Goal: Task Accomplishment & Management: Manage account settings

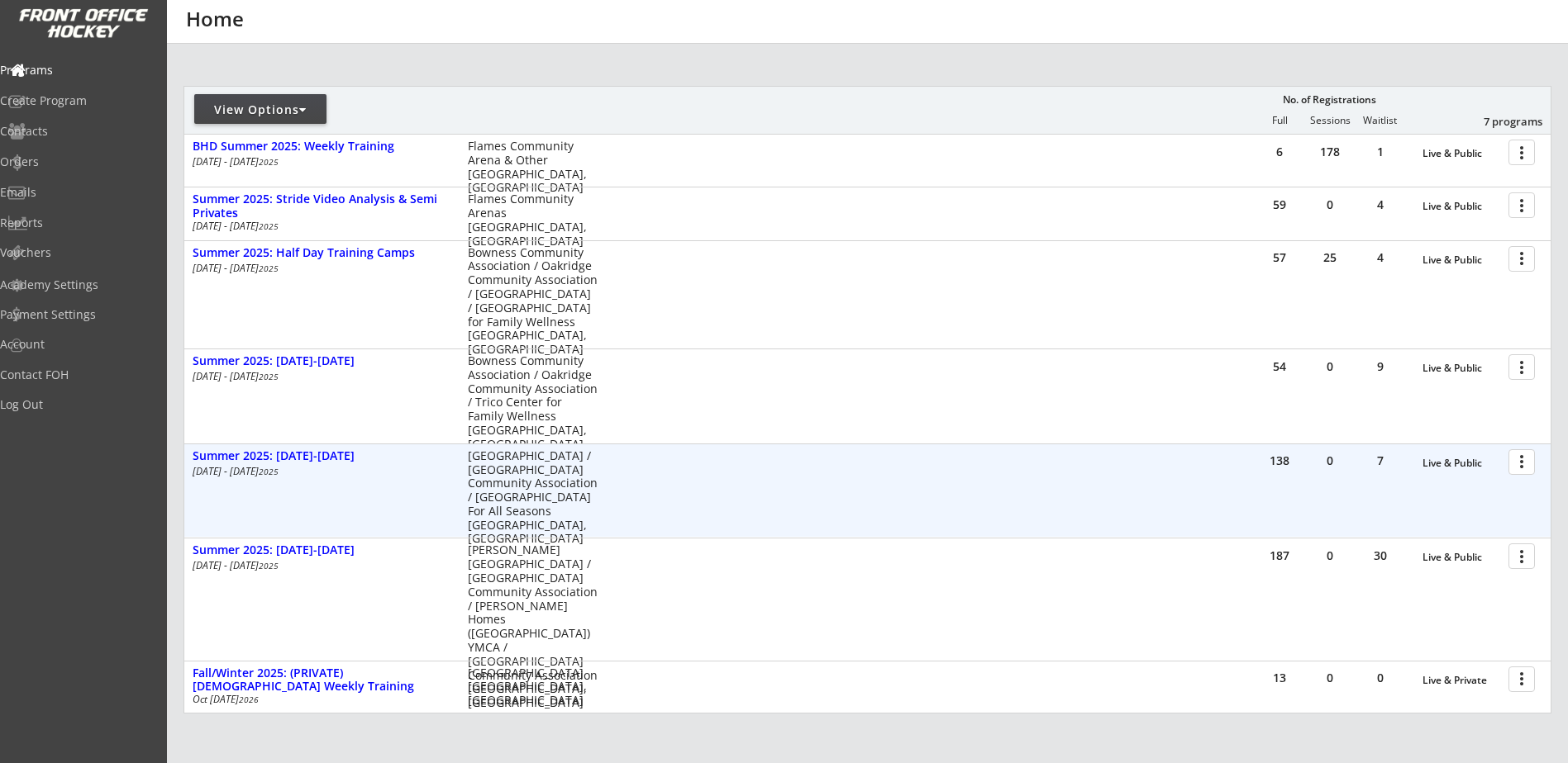
scroll to position [192, 0]
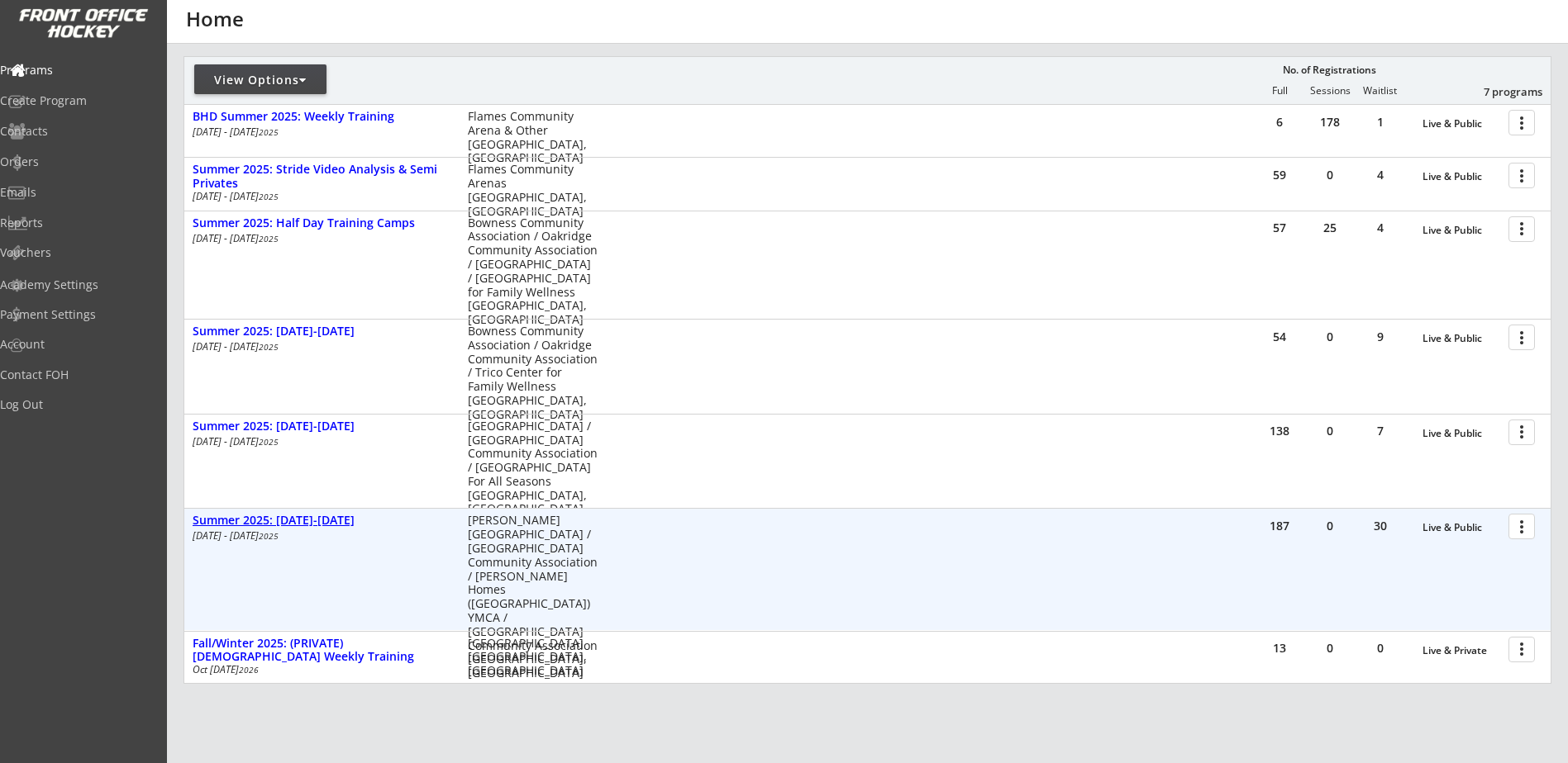
click at [296, 516] on div "Summer 2025: [DATE]-[DATE]" at bounding box center [321, 520] width 258 height 14
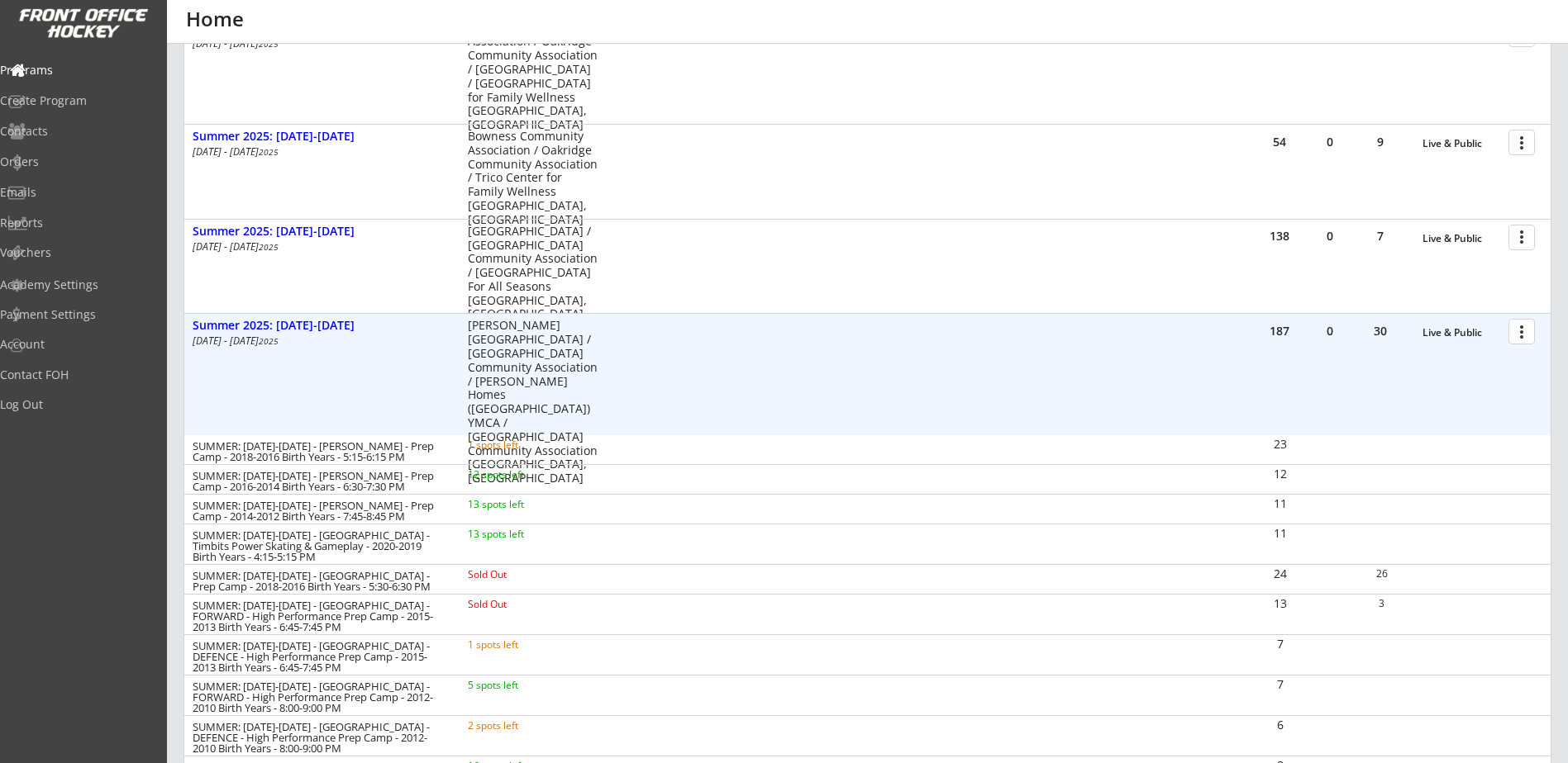
scroll to position [385, 0]
click at [326, 327] on div "Summer 2025: [DATE]-[DATE]" at bounding box center [321, 327] width 258 height 14
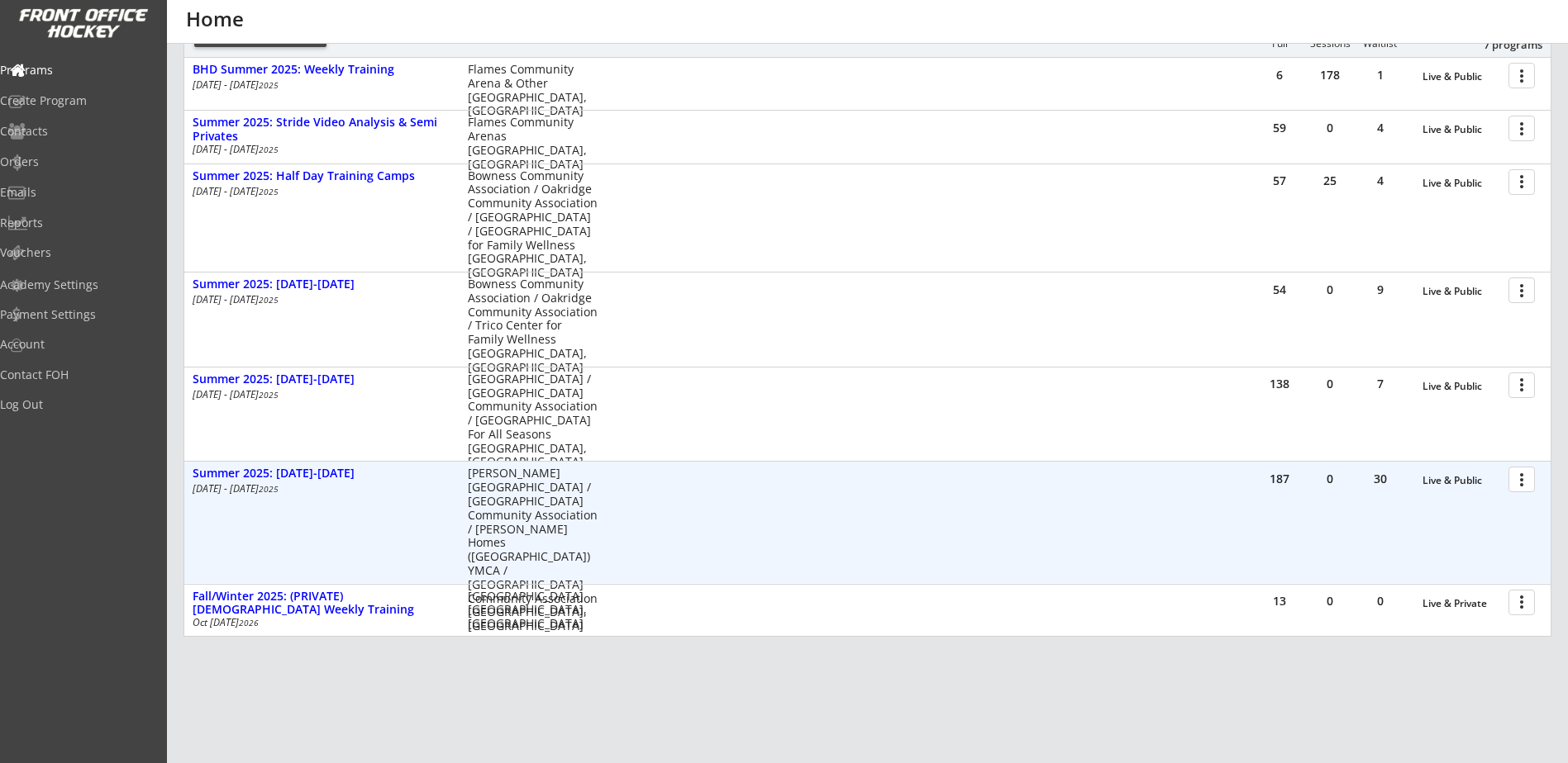
scroll to position [303, 0]
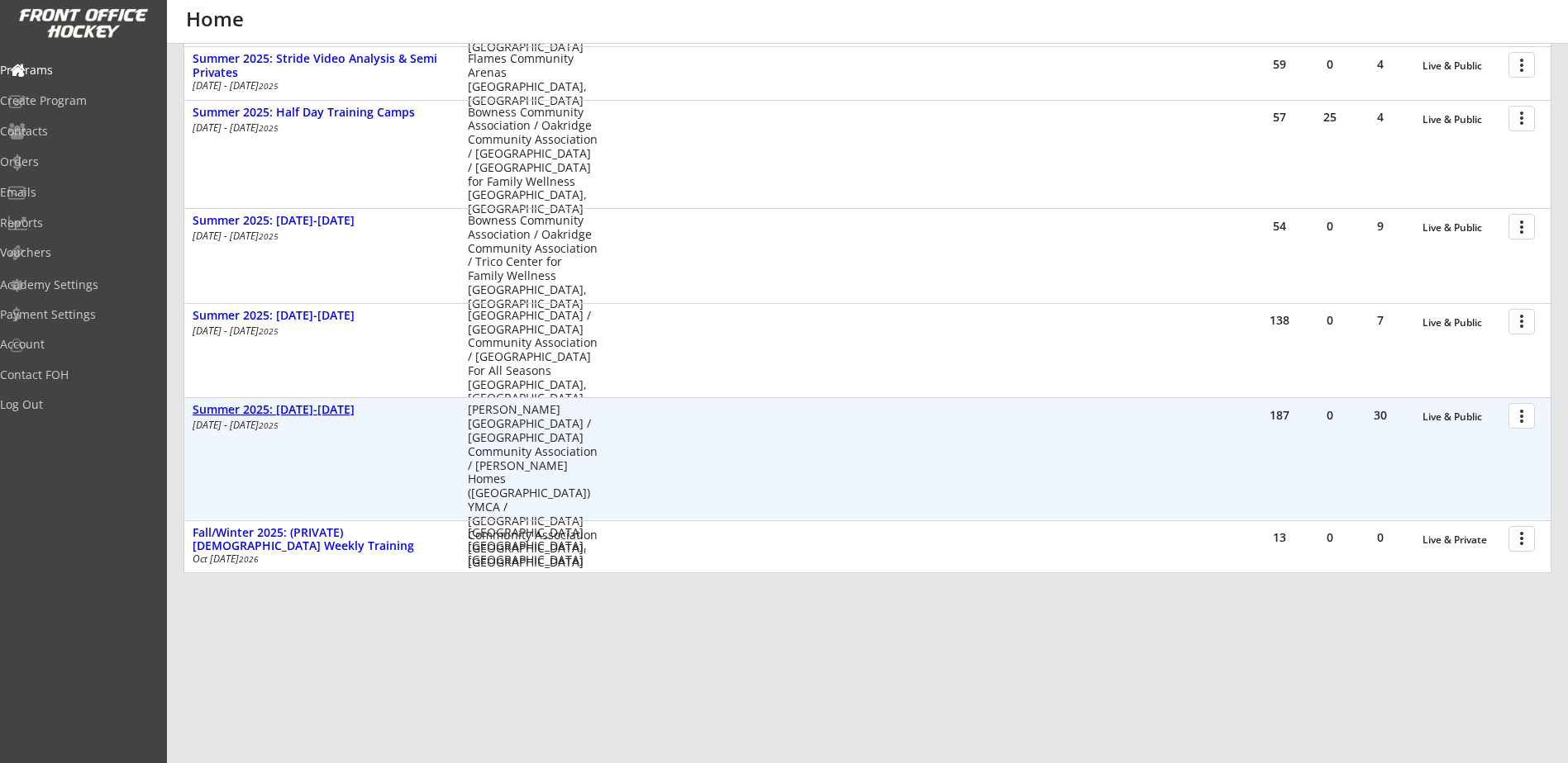
click at [307, 412] on div "Summer 2025: [DATE]-[DATE]" at bounding box center [321, 410] width 258 height 14
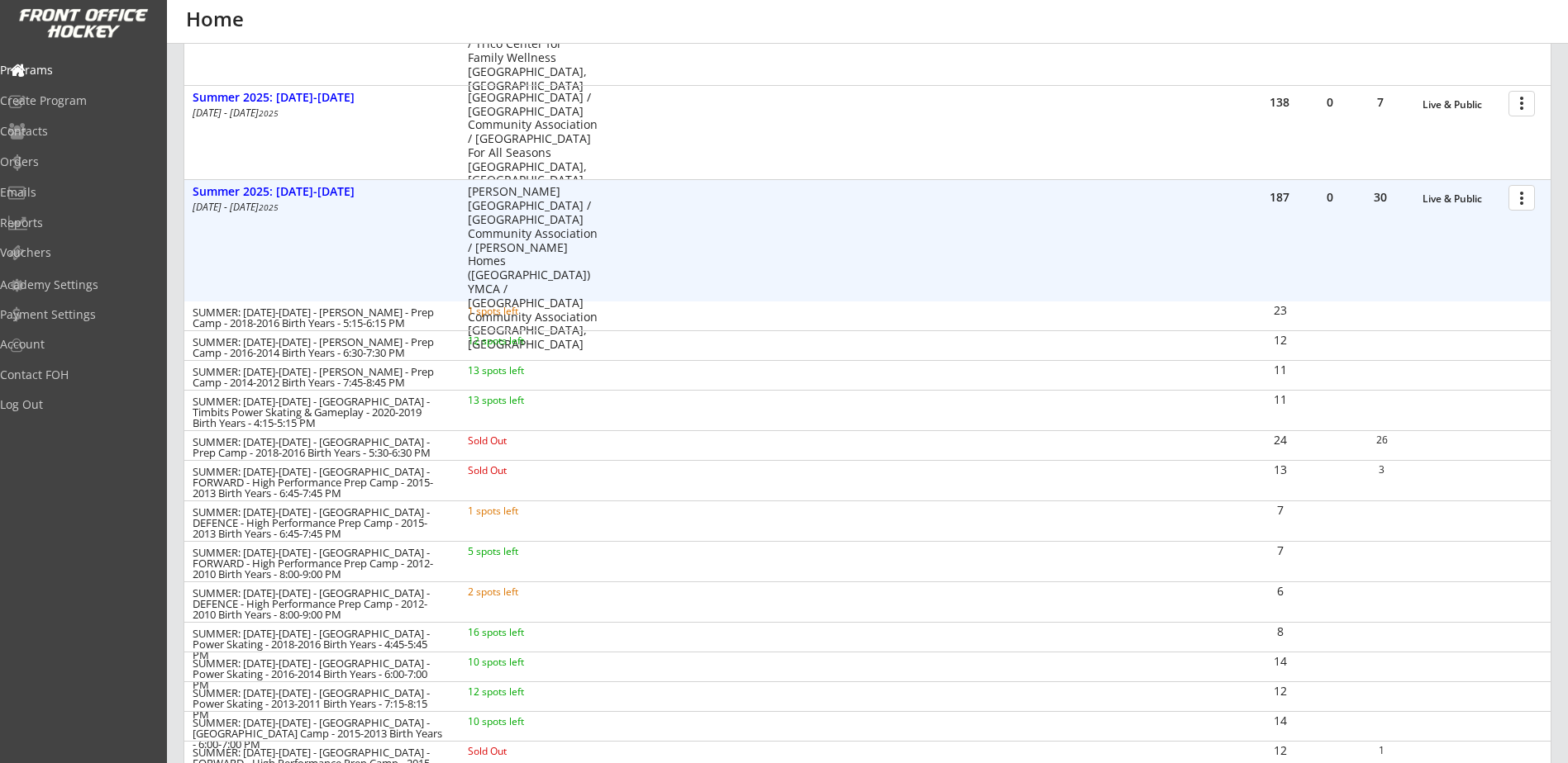
scroll to position [496, 0]
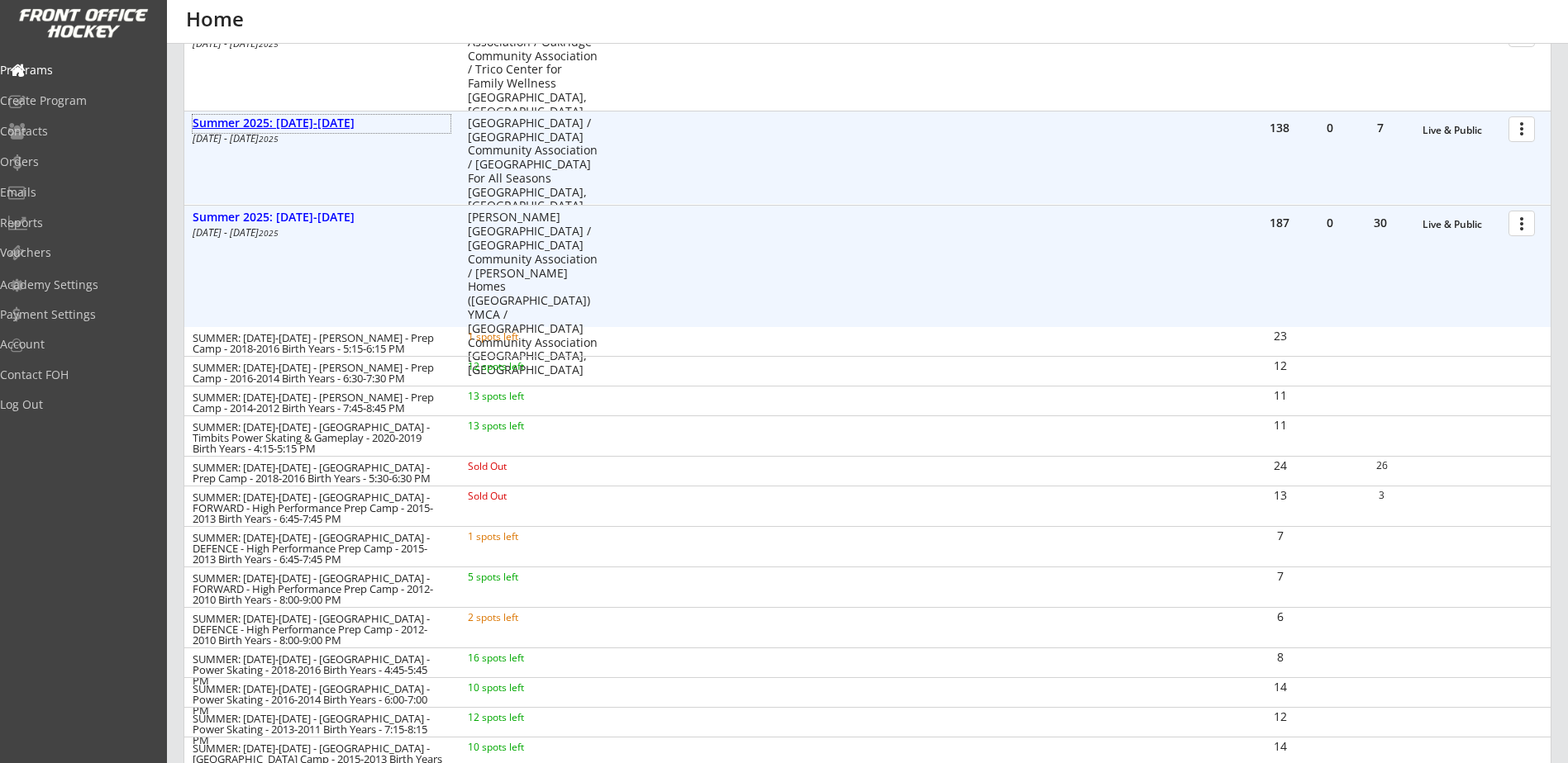
click at [289, 122] on div "Summer 2025: [DATE]-[DATE]" at bounding box center [321, 123] width 258 height 14
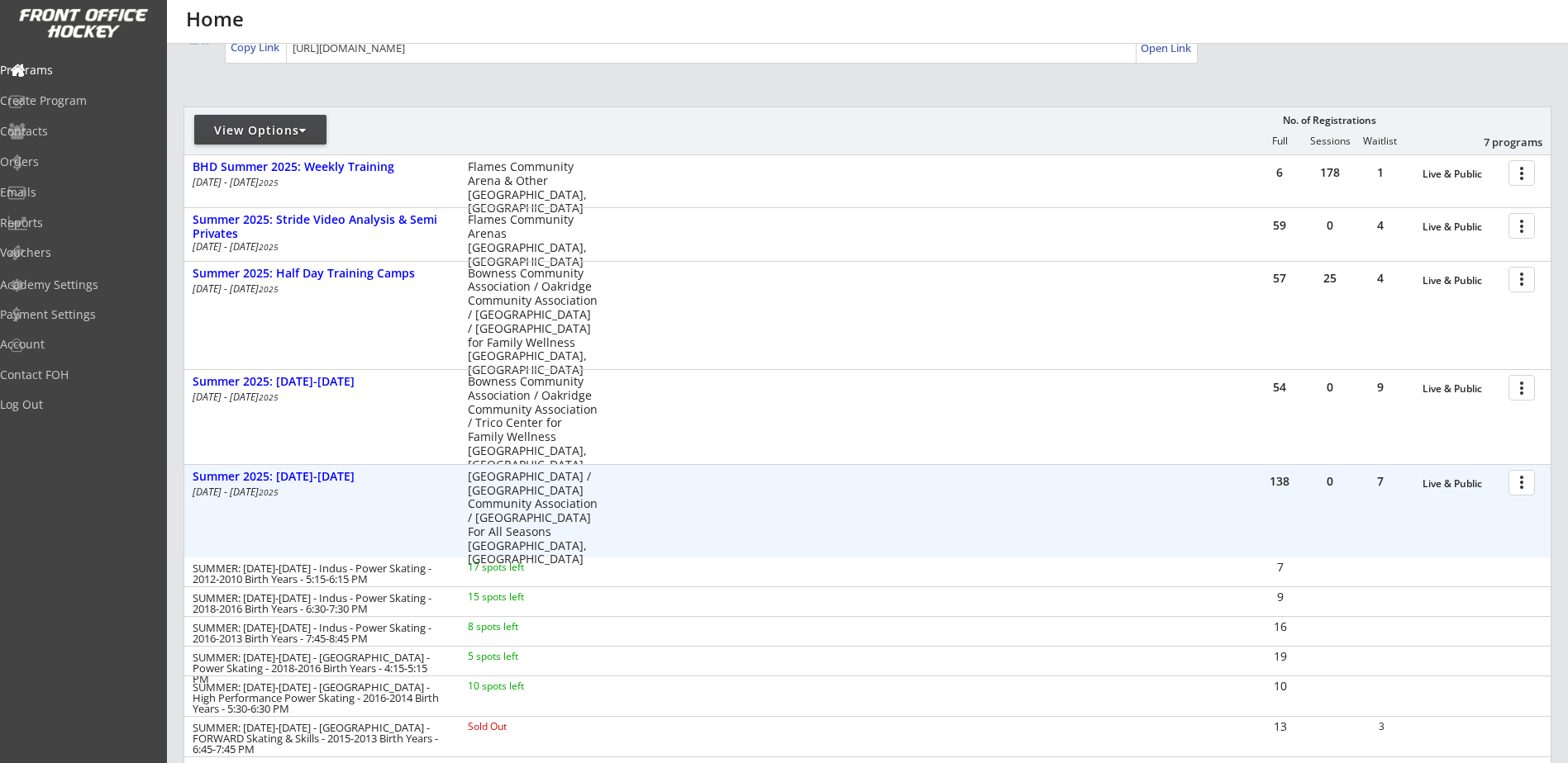
scroll to position [110, 0]
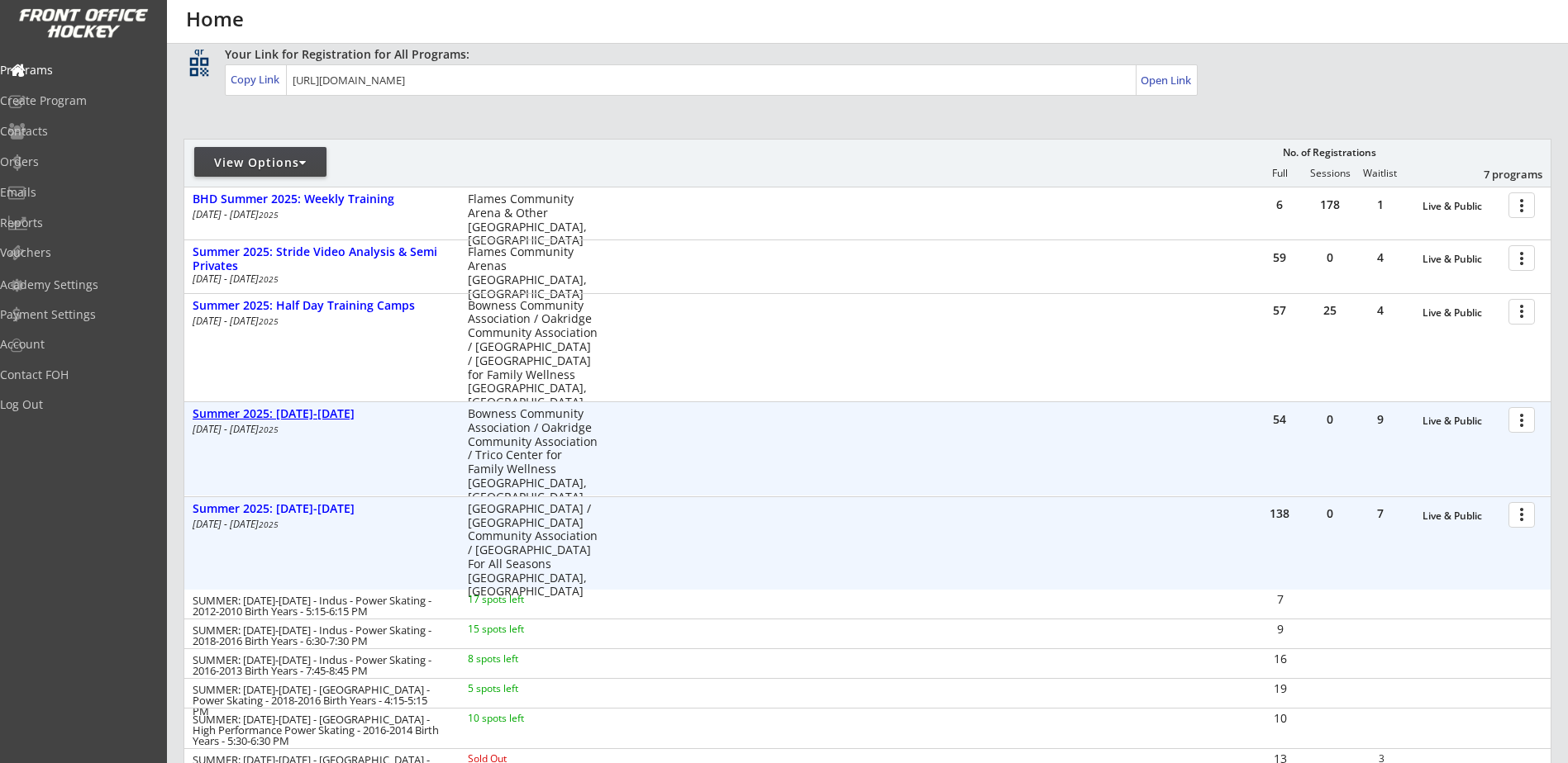
click at [311, 416] on div "Summer 2025: [DATE]-[DATE]" at bounding box center [321, 413] width 258 height 14
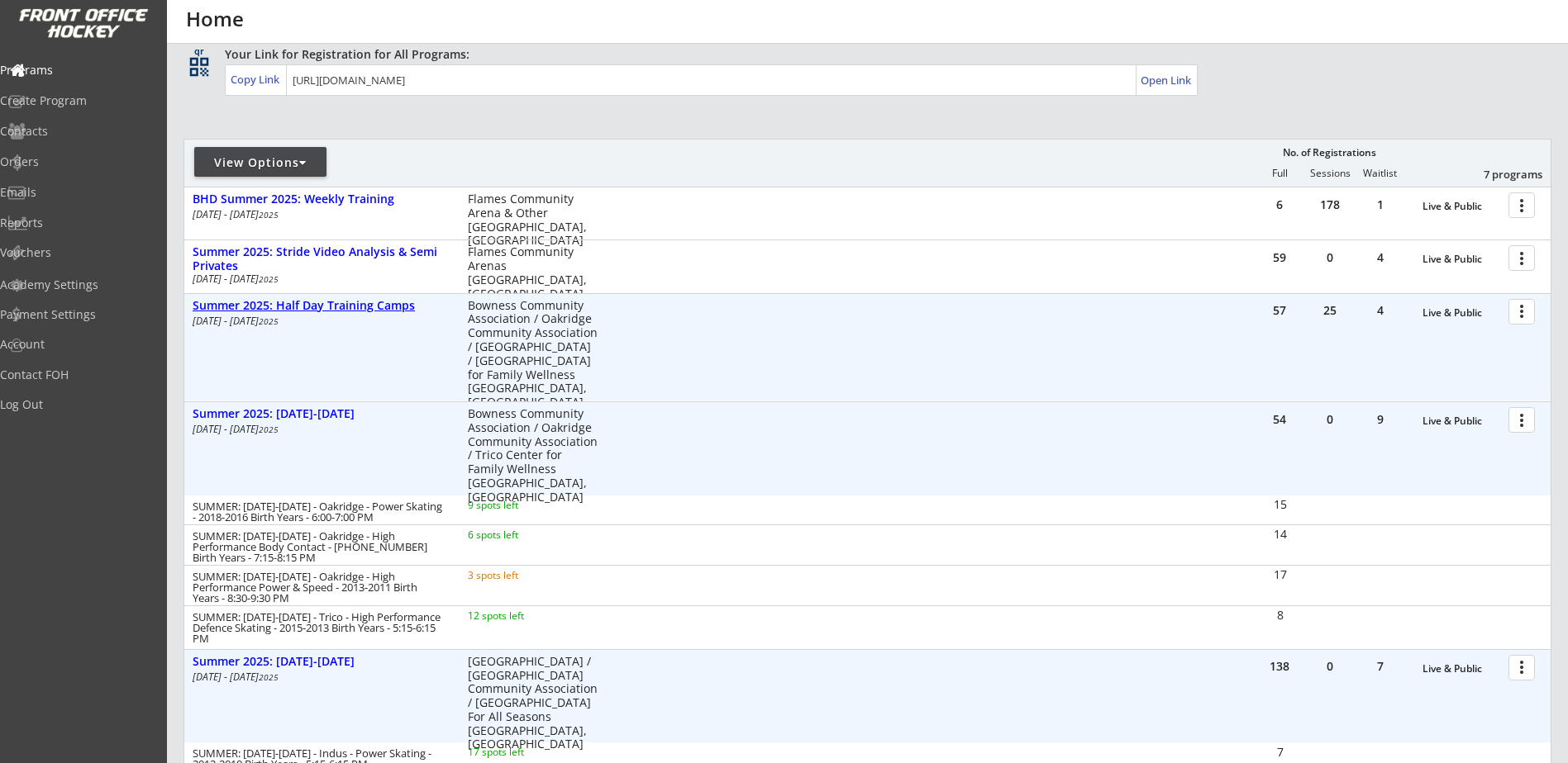
click at [345, 307] on div "Summer 2025: Half Day Training Camps" at bounding box center [321, 306] width 258 height 14
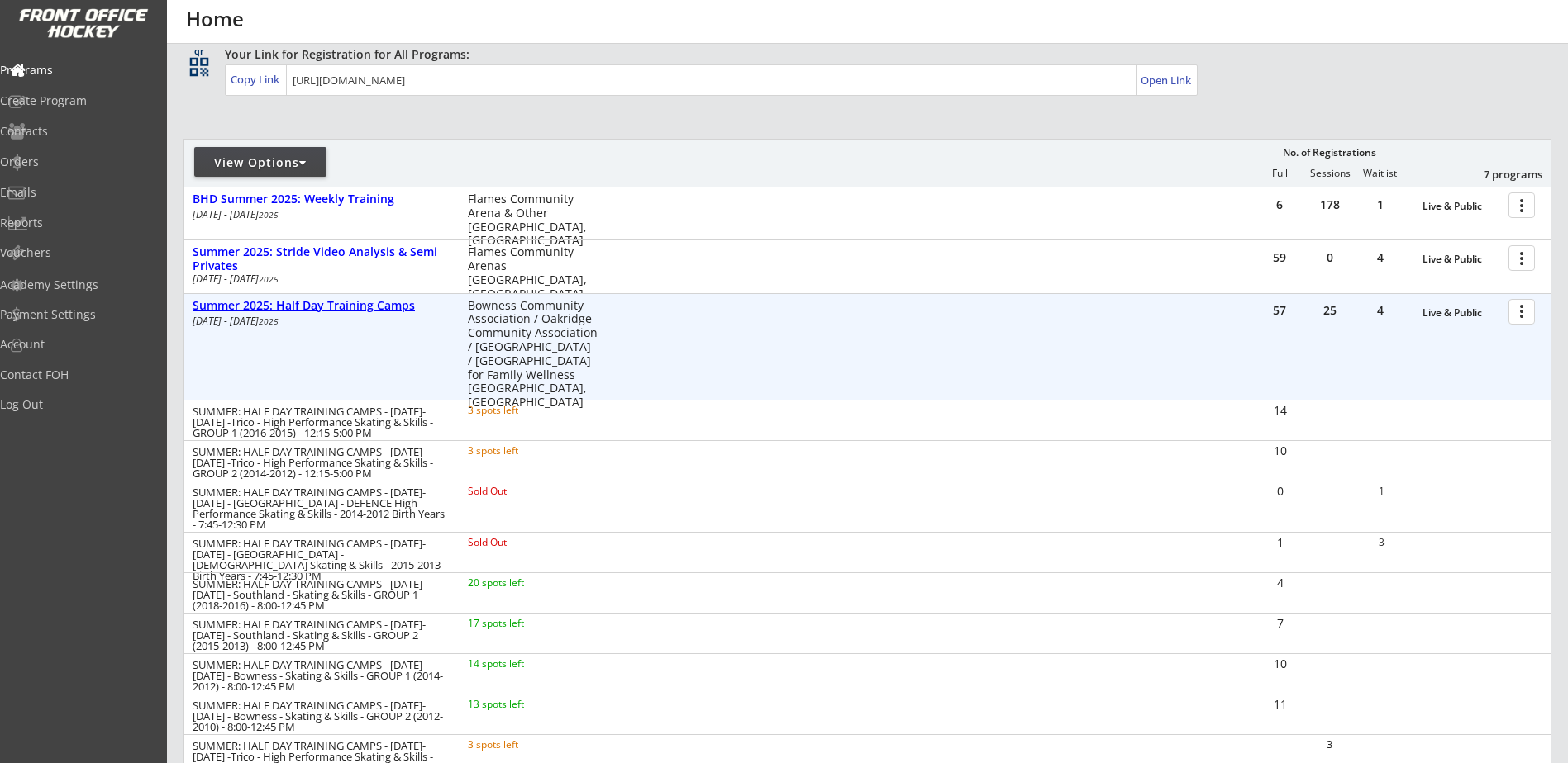
click at [326, 303] on div "Summer 2025: Half Day Training Camps" at bounding box center [321, 306] width 258 height 14
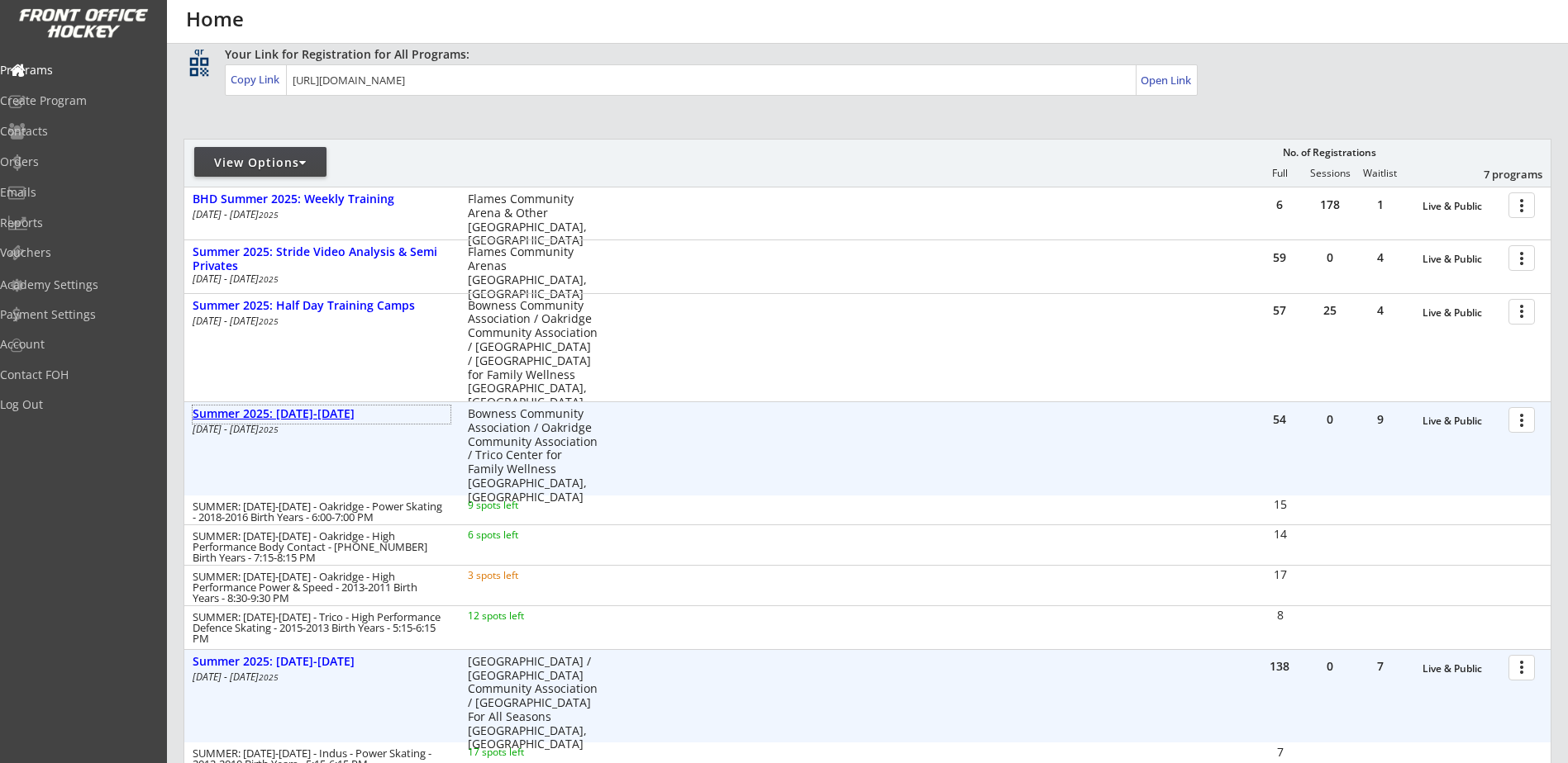
click at [309, 413] on div "Summer 2025: [DATE]-[DATE]" at bounding box center [321, 413] width 258 height 14
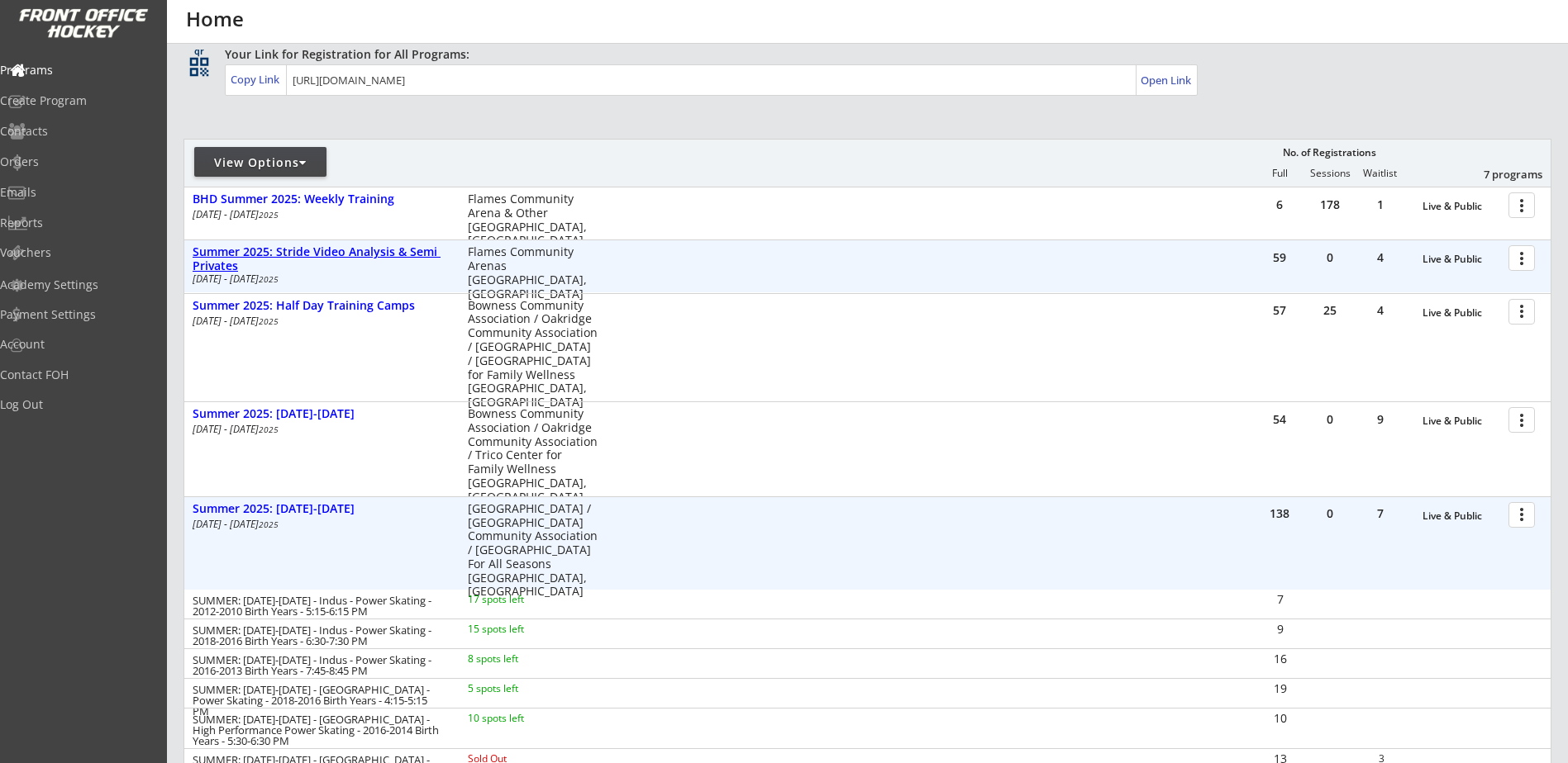
click at [350, 248] on div "Summer 2025: Stride Video Analysis & Semi Privates" at bounding box center [321, 260] width 258 height 28
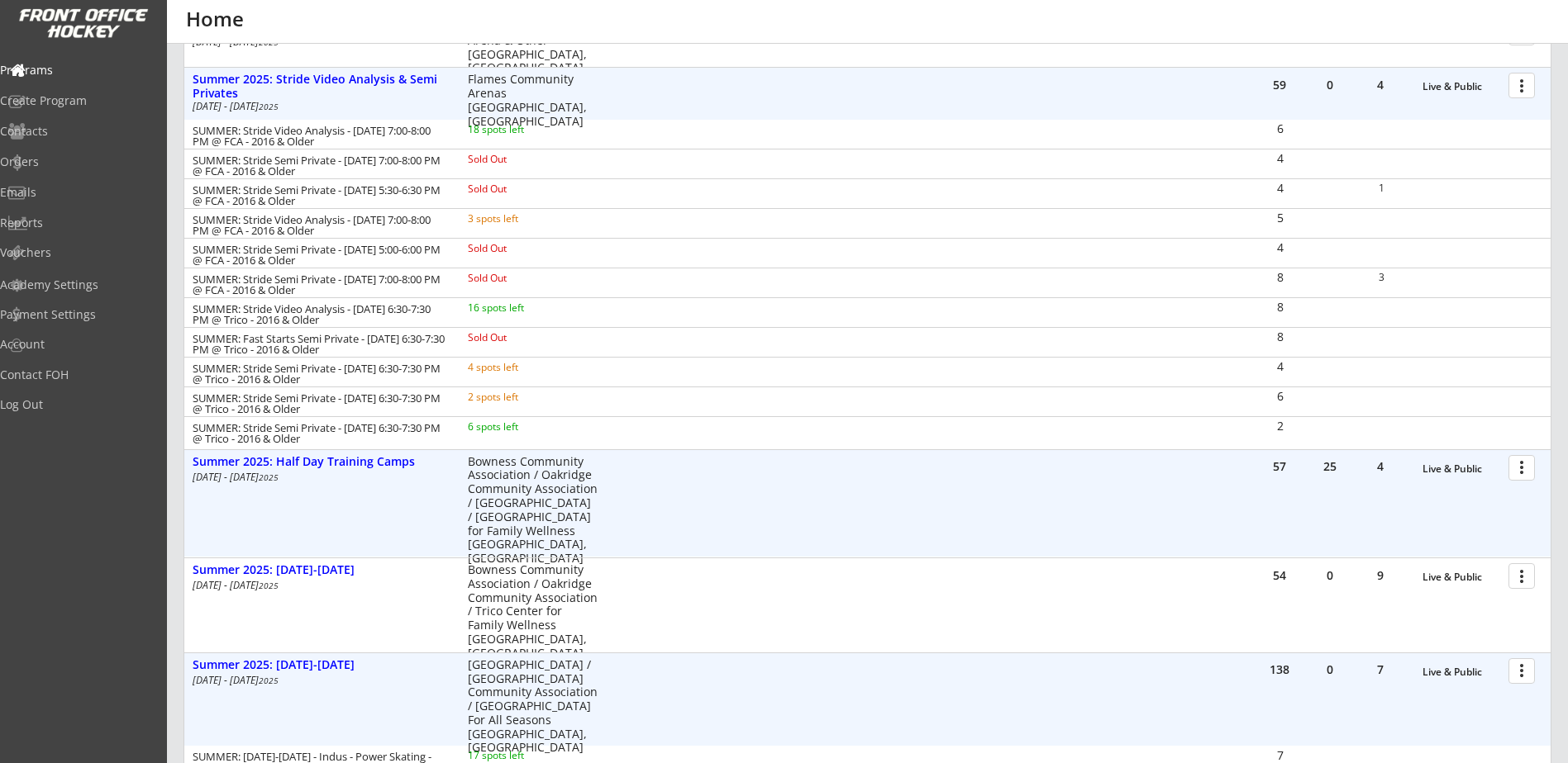
scroll to position [303, 0]
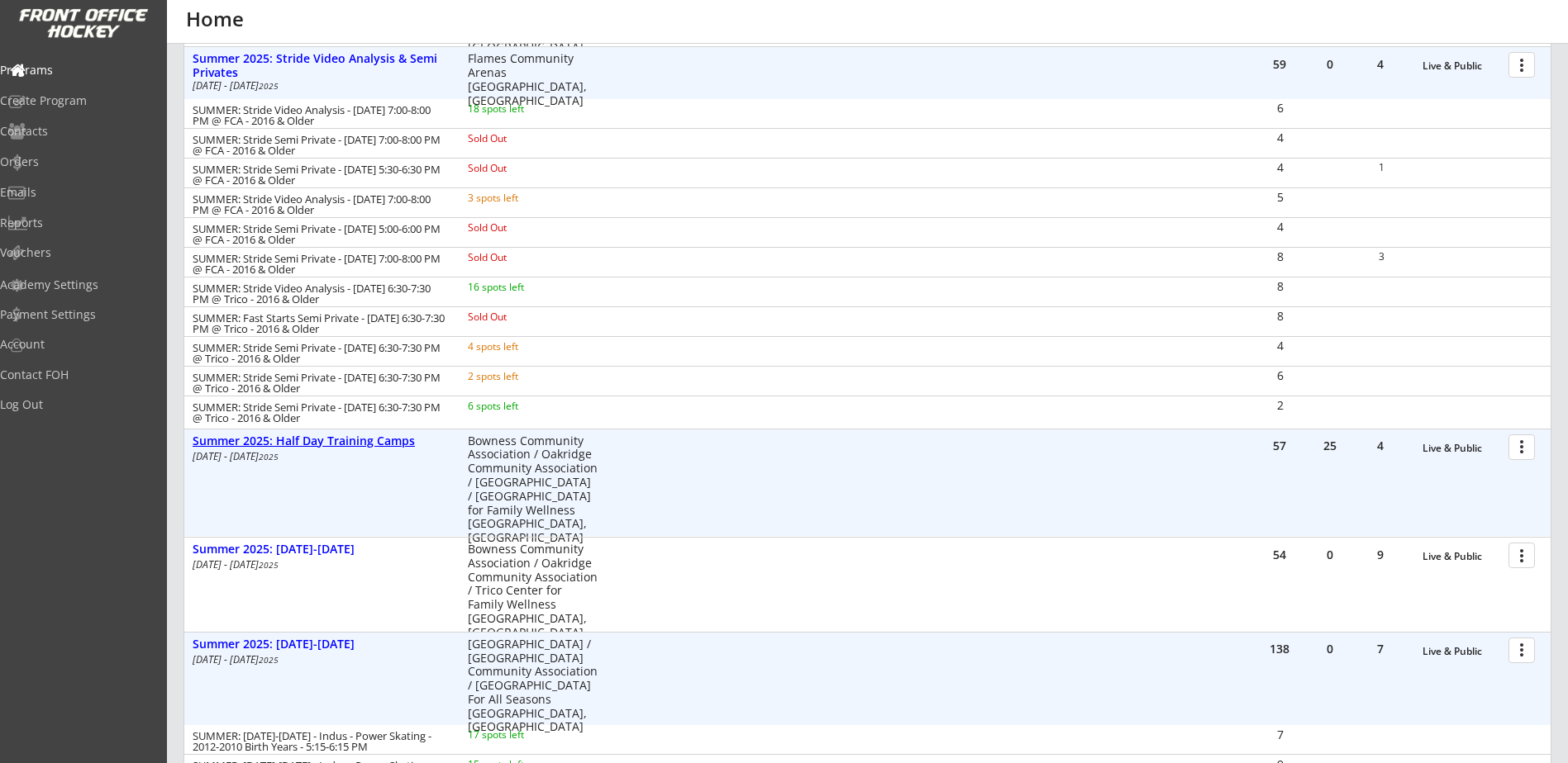
click at [376, 441] on div "Summer 2025: Half Day Training Camps" at bounding box center [321, 441] width 258 height 14
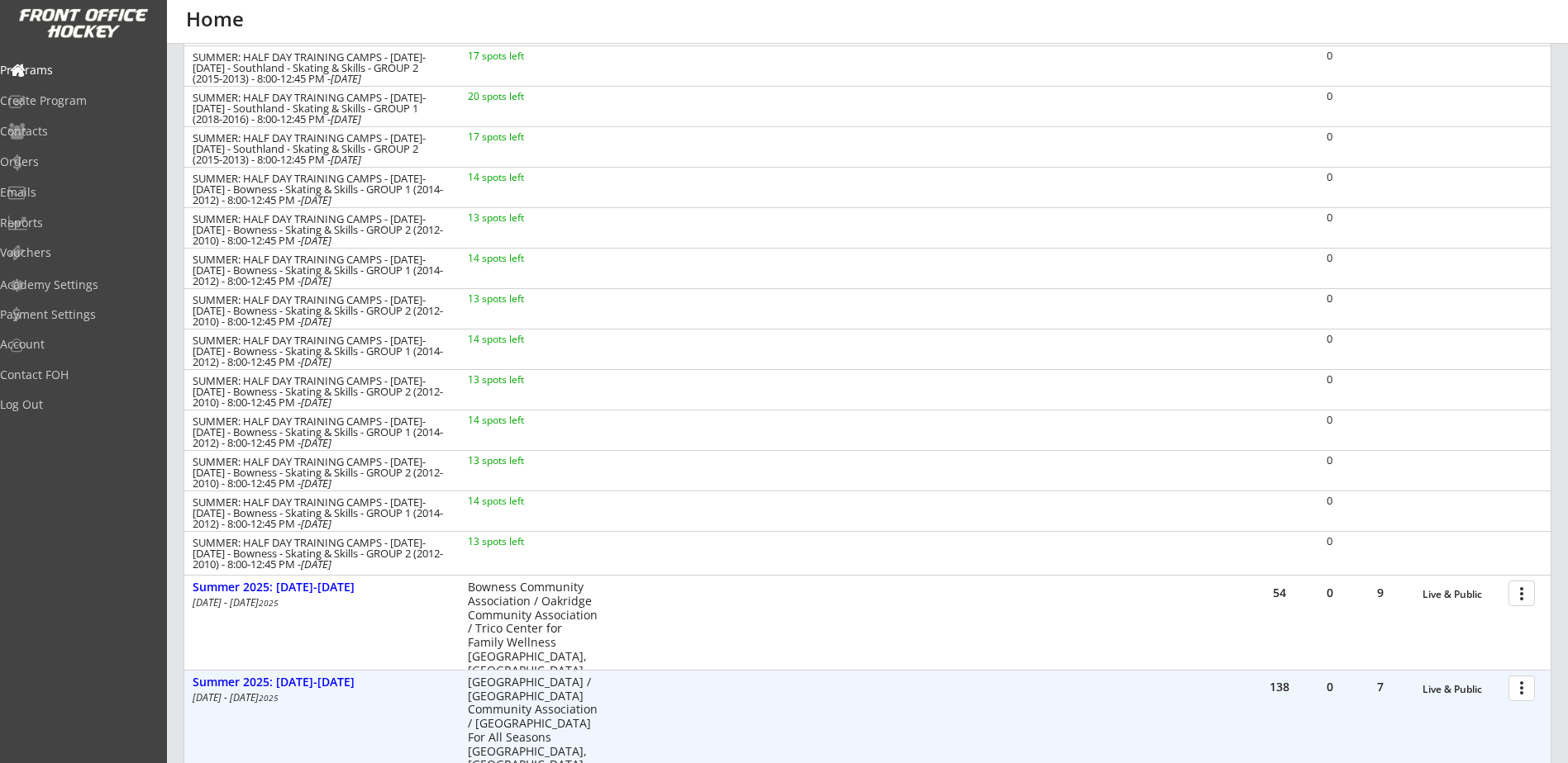
scroll to position [1845, 0]
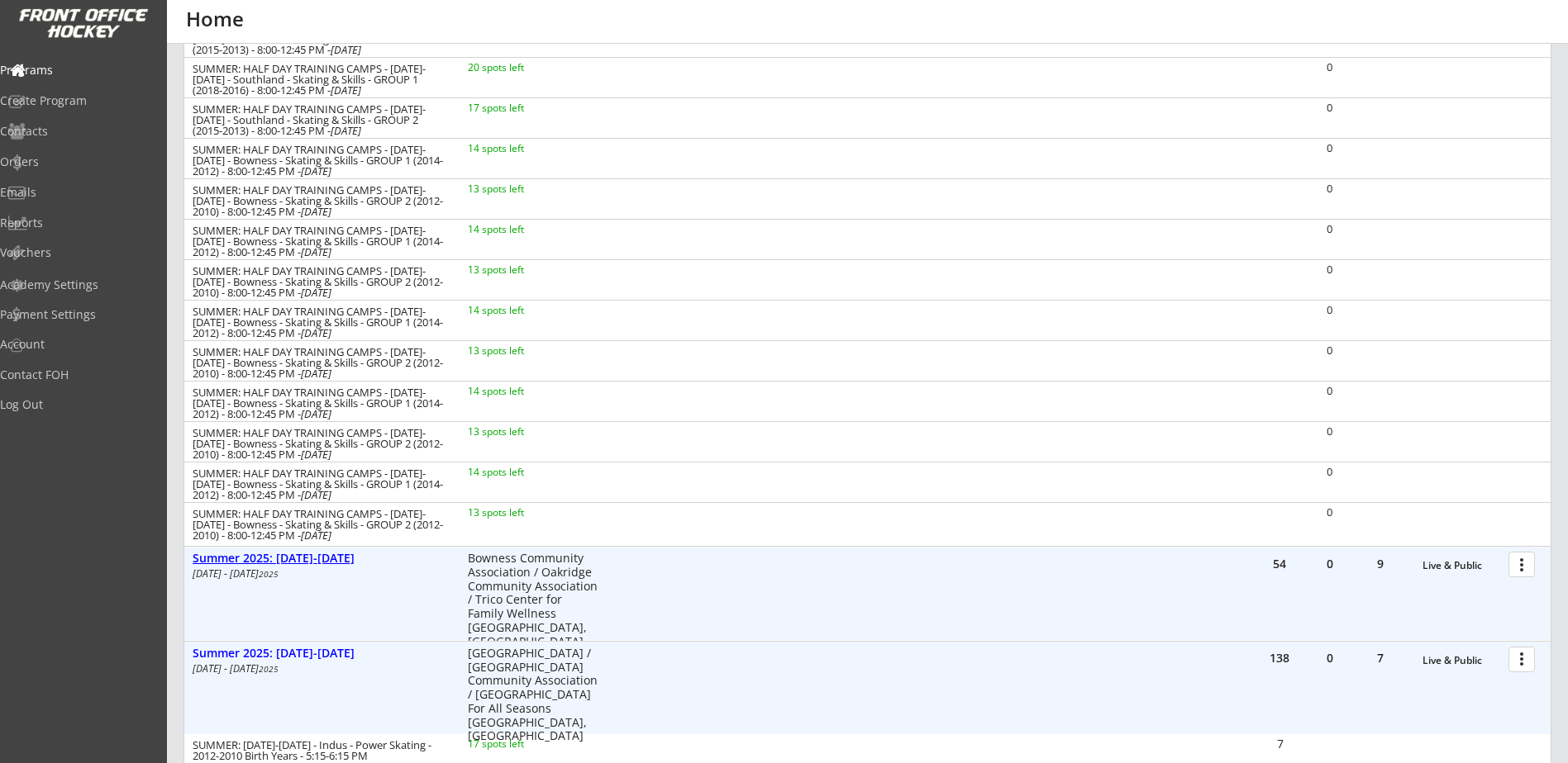
click at [307, 560] on div "Summer 2025: [DATE]-[DATE]" at bounding box center [321, 559] width 258 height 14
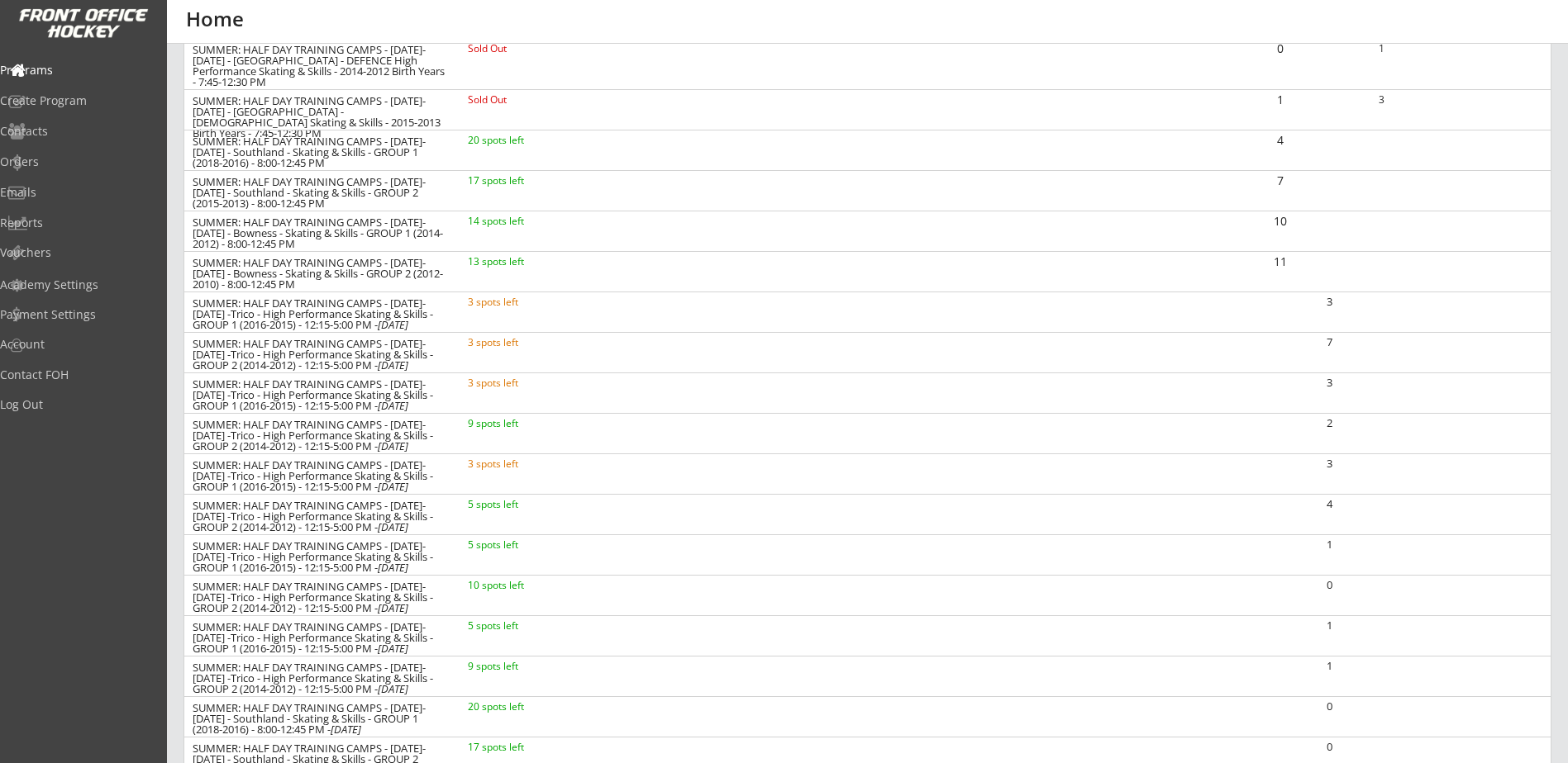
scroll to position [688, 0]
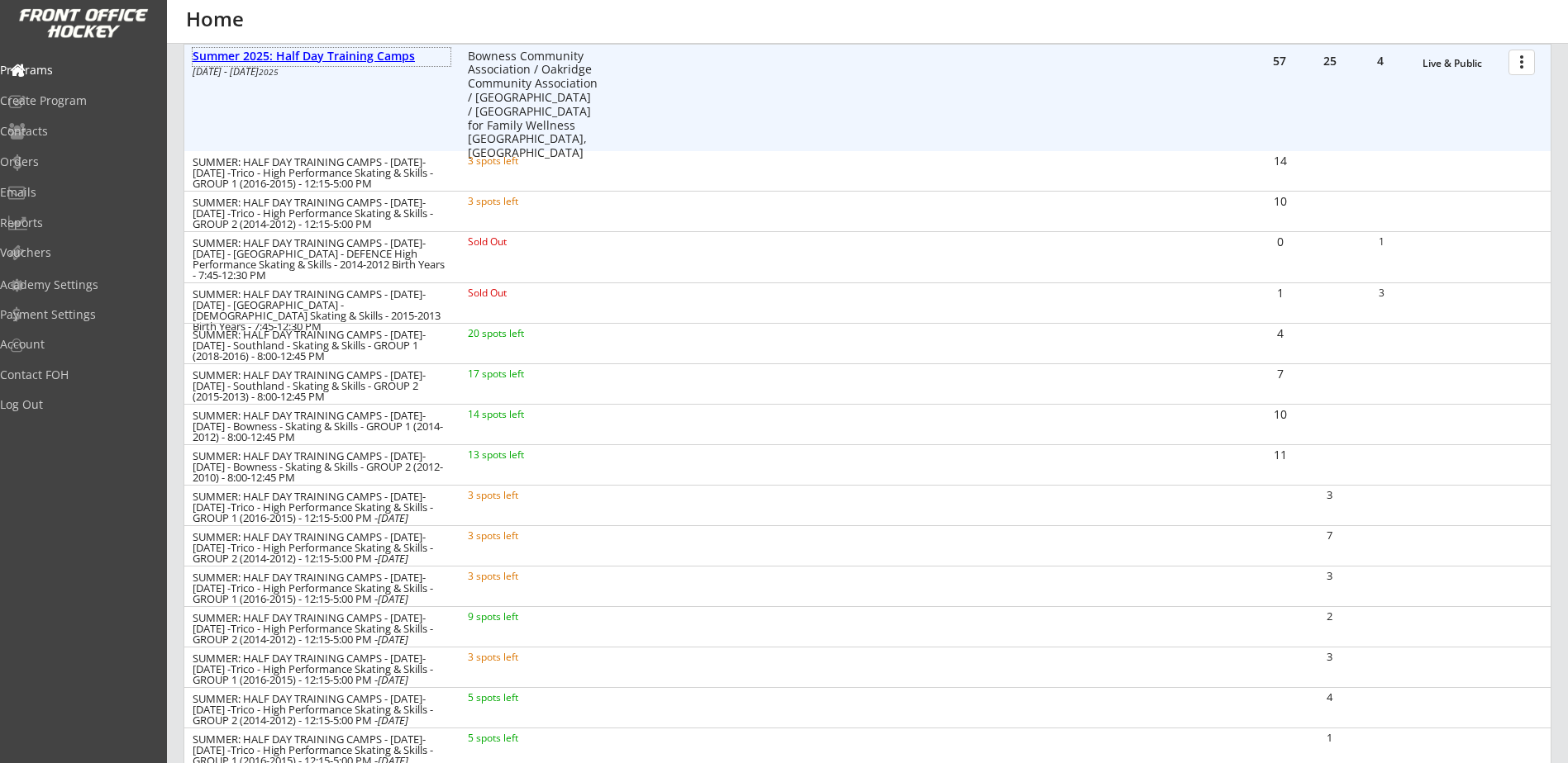
click at [354, 59] on div "Summer 2025: Half Day Training Camps" at bounding box center [321, 56] width 258 height 14
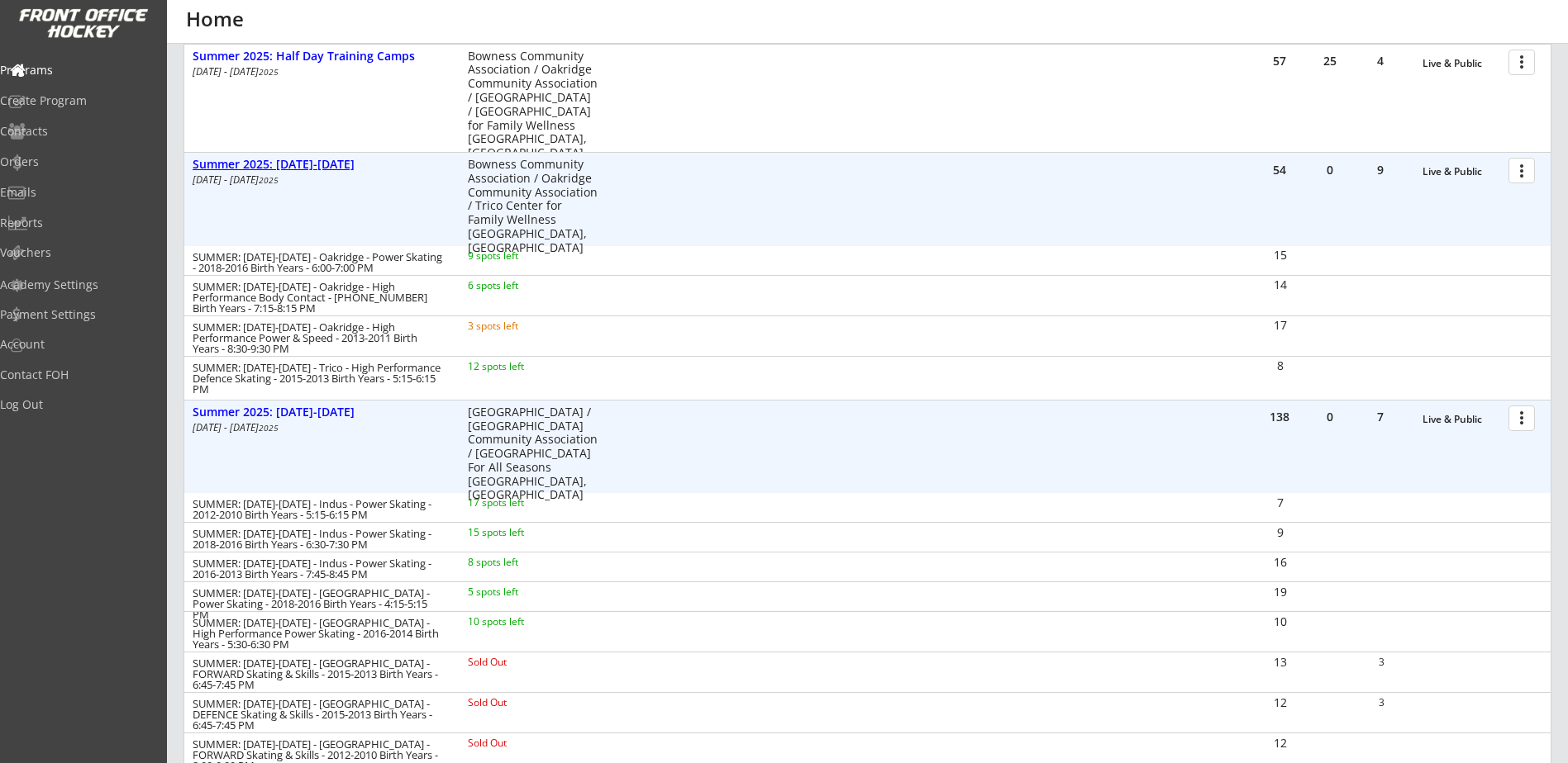
click at [303, 157] on div "Summer 2025: [DATE]-[DATE]" at bounding box center [321, 164] width 258 height 14
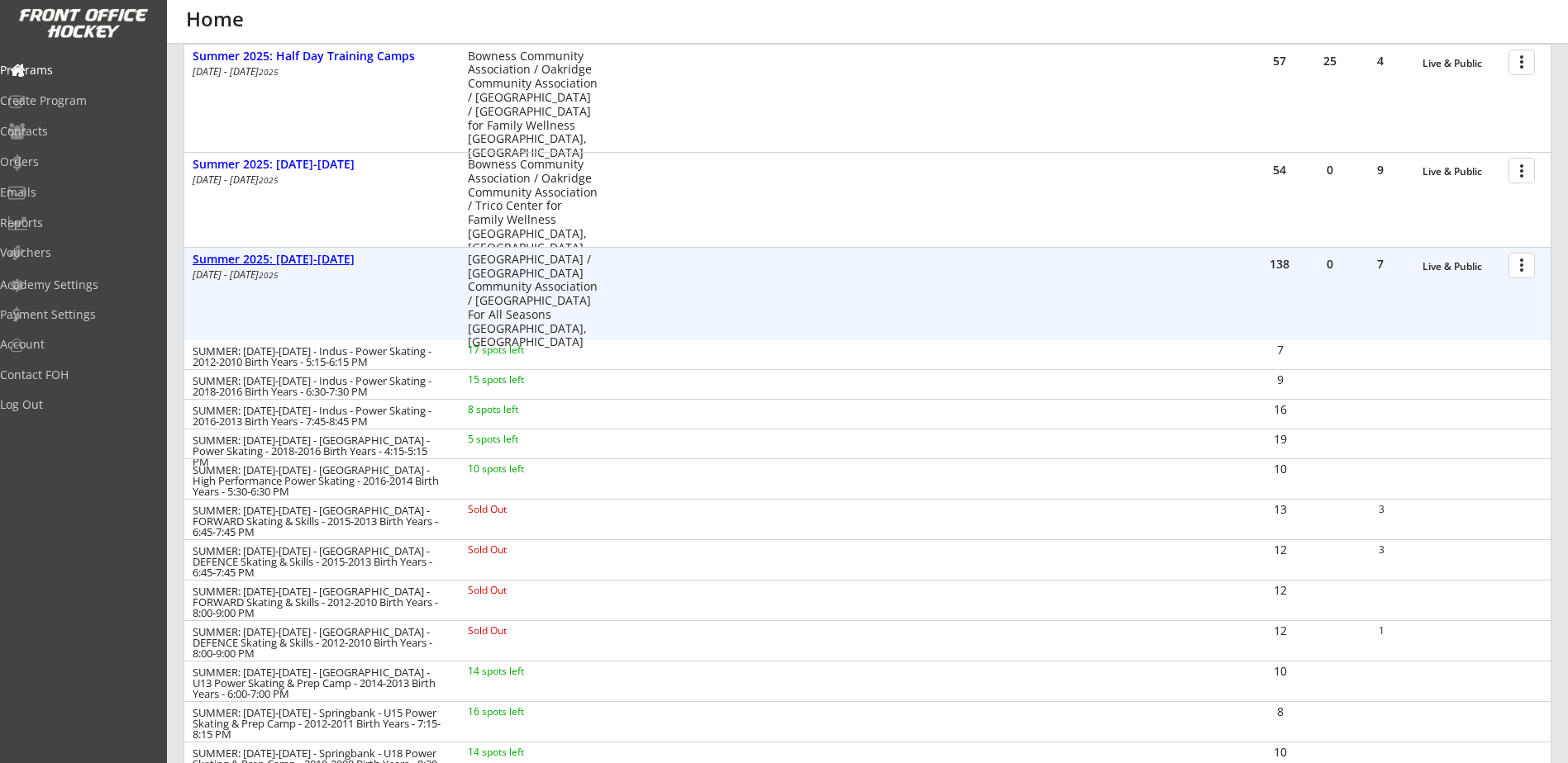
click at [315, 262] on div "Summer 2025: [DATE]-[DATE]" at bounding box center [321, 260] width 258 height 14
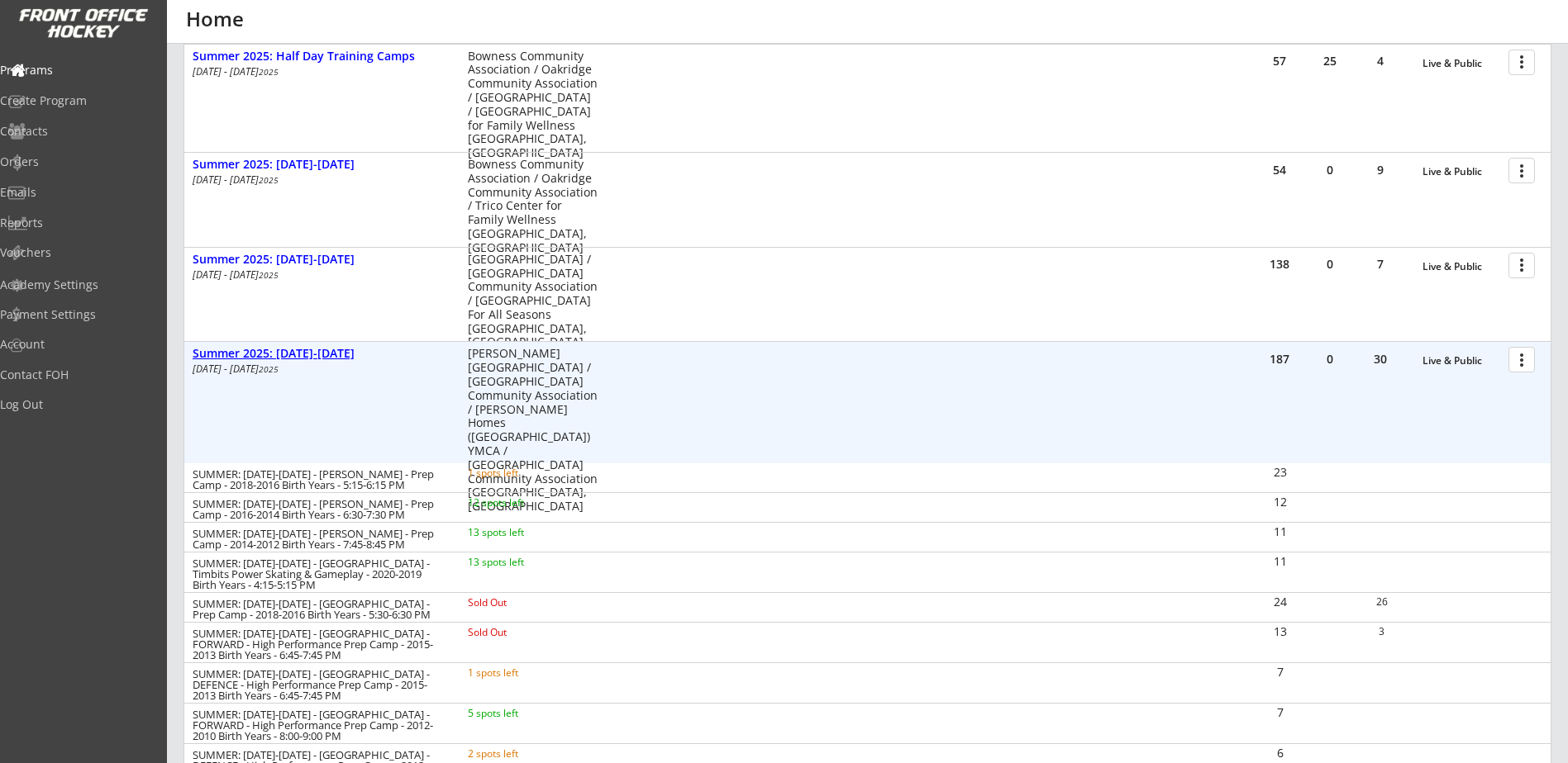
click at [295, 356] on div "Summer 2025: [DATE]-[DATE]" at bounding box center [321, 353] width 258 height 14
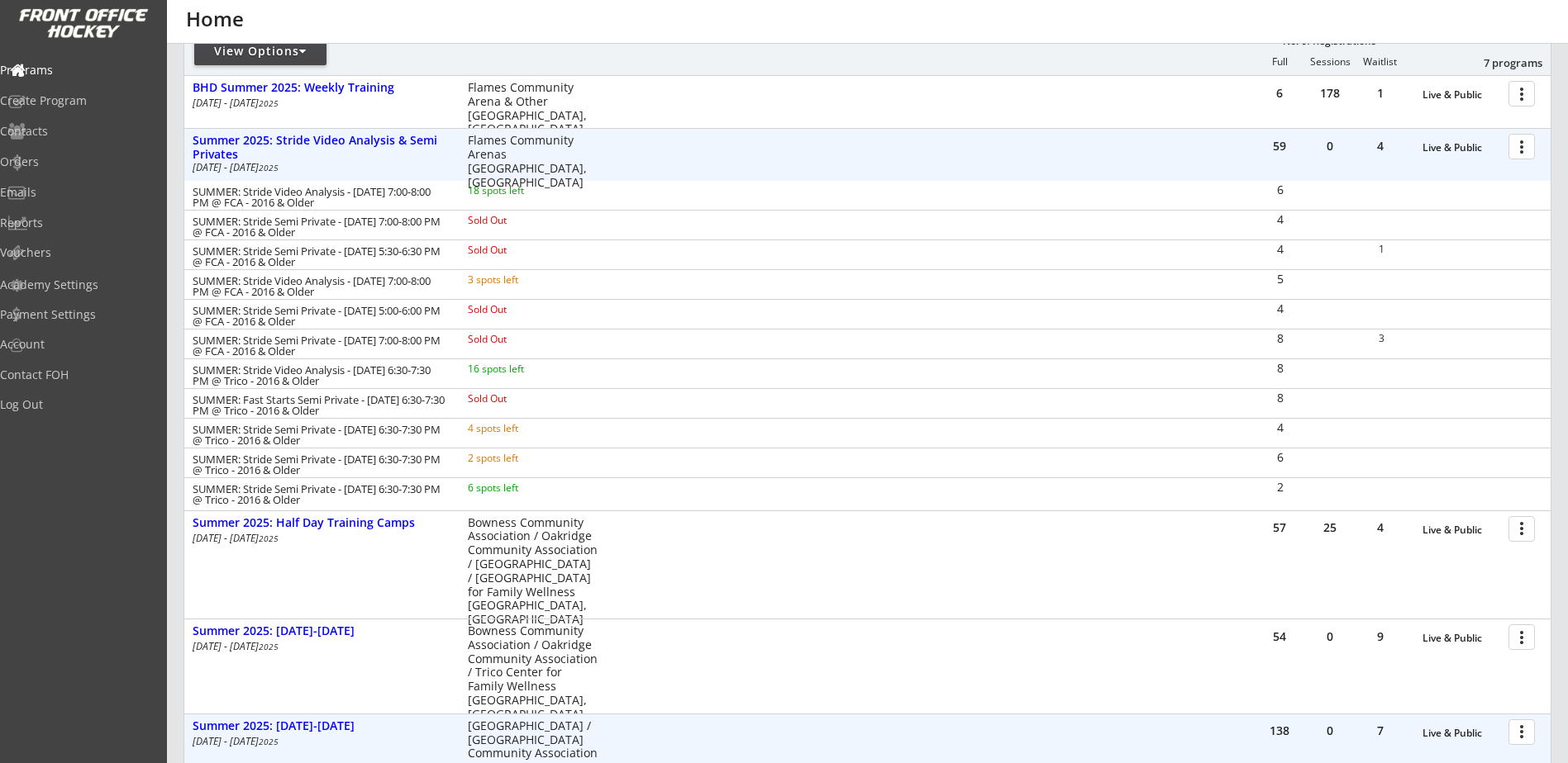
scroll to position [53, 0]
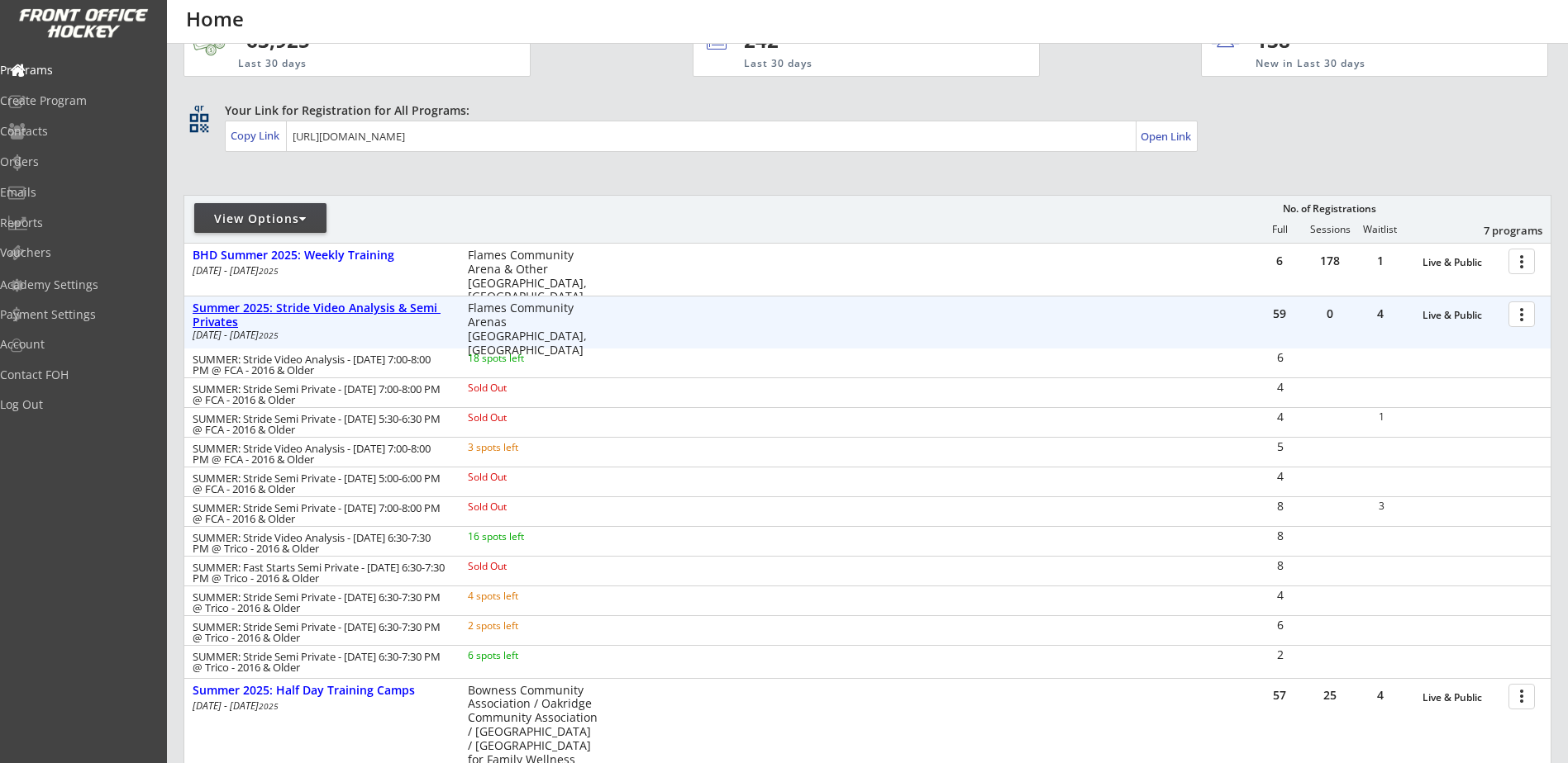
click at [374, 309] on div "Summer 2025: Stride Video Analysis & Semi Privates" at bounding box center [321, 316] width 258 height 28
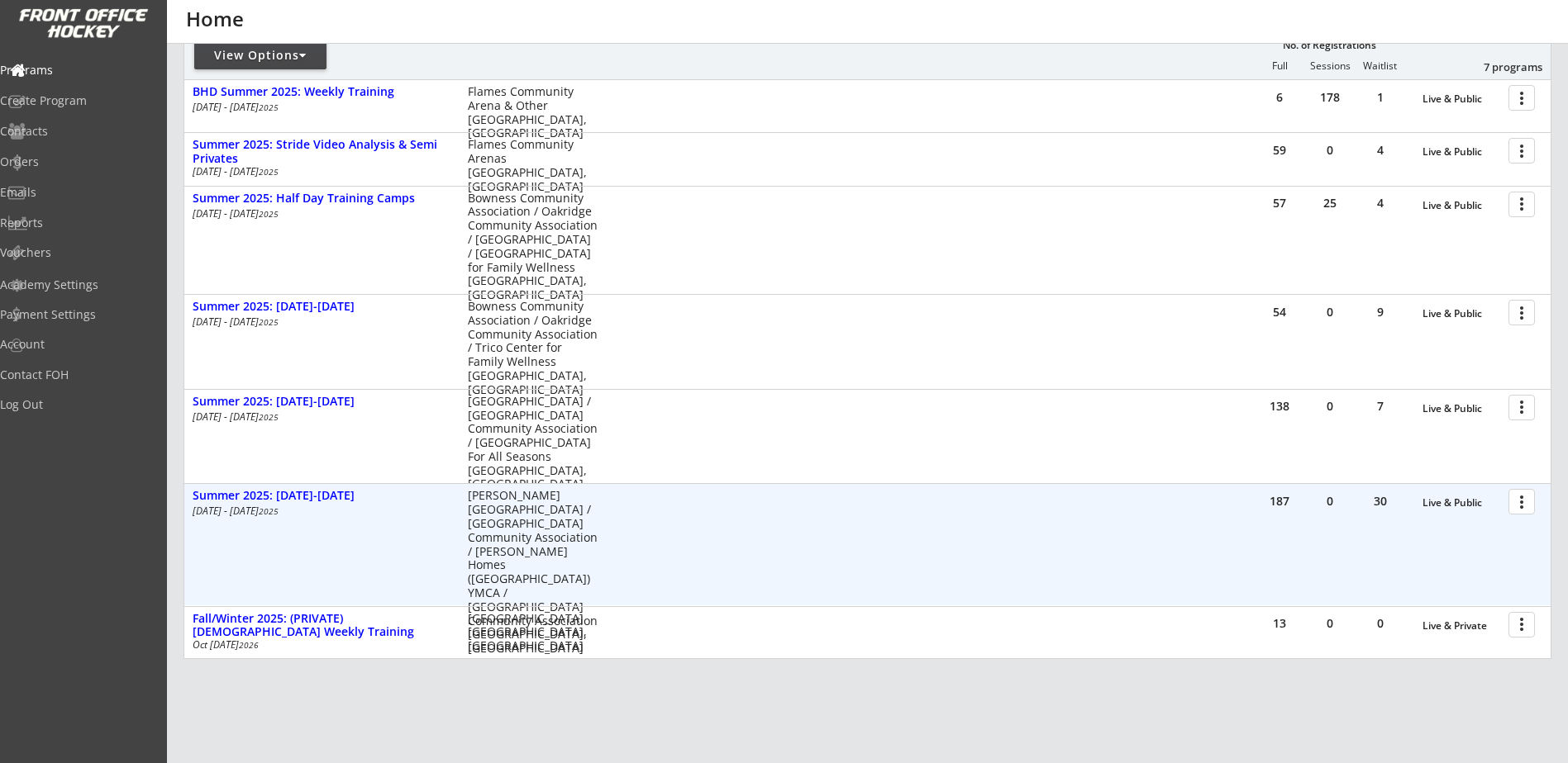
scroll to position [247, 0]
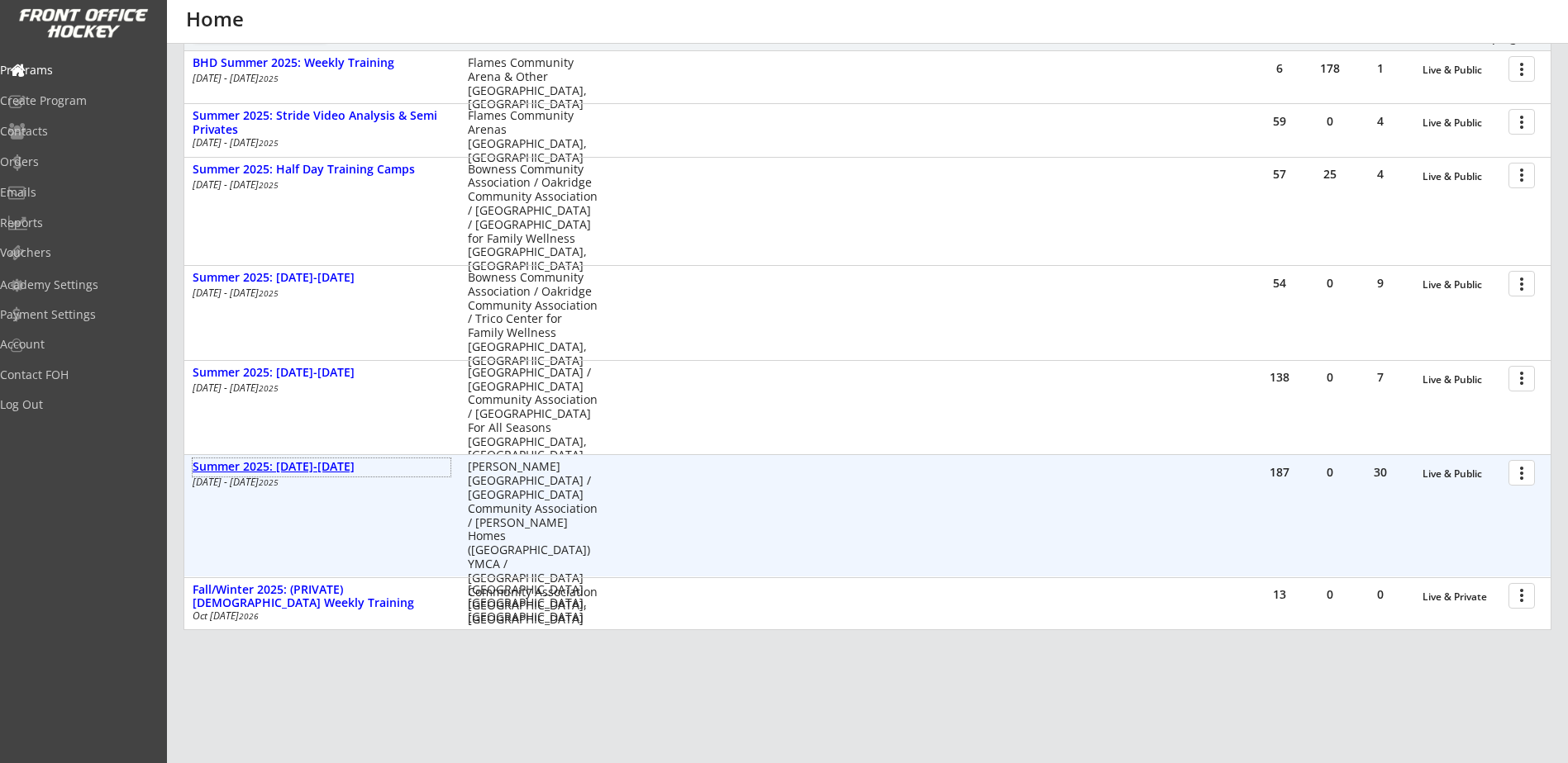
click at [309, 471] on div "Summer 2025: [DATE]-[DATE]" at bounding box center [321, 467] width 258 height 14
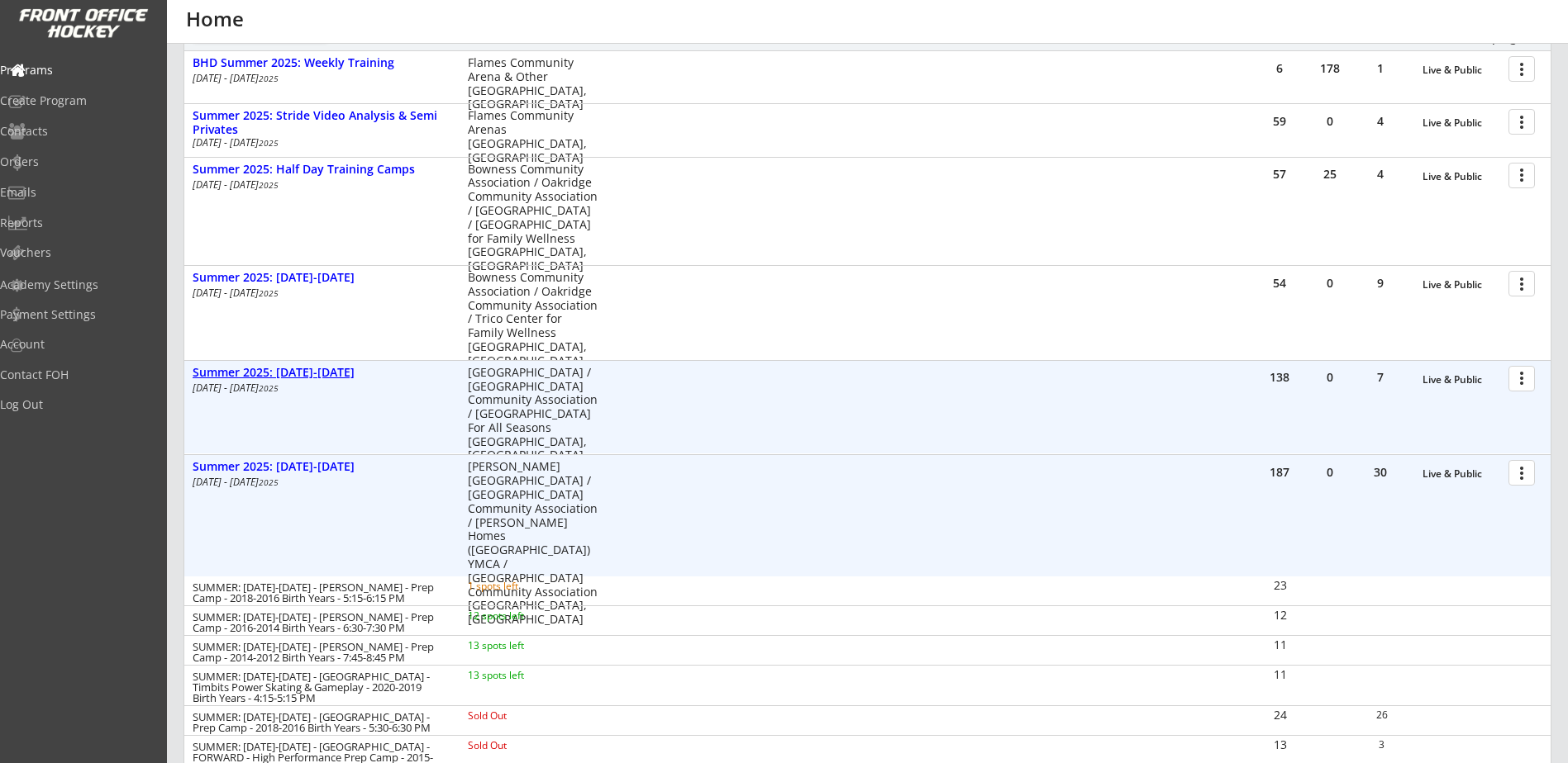
click at [308, 369] on div "Summer 2025: [DATE]-[DATE]" at bounding box center [321, 372] width 258 height 14
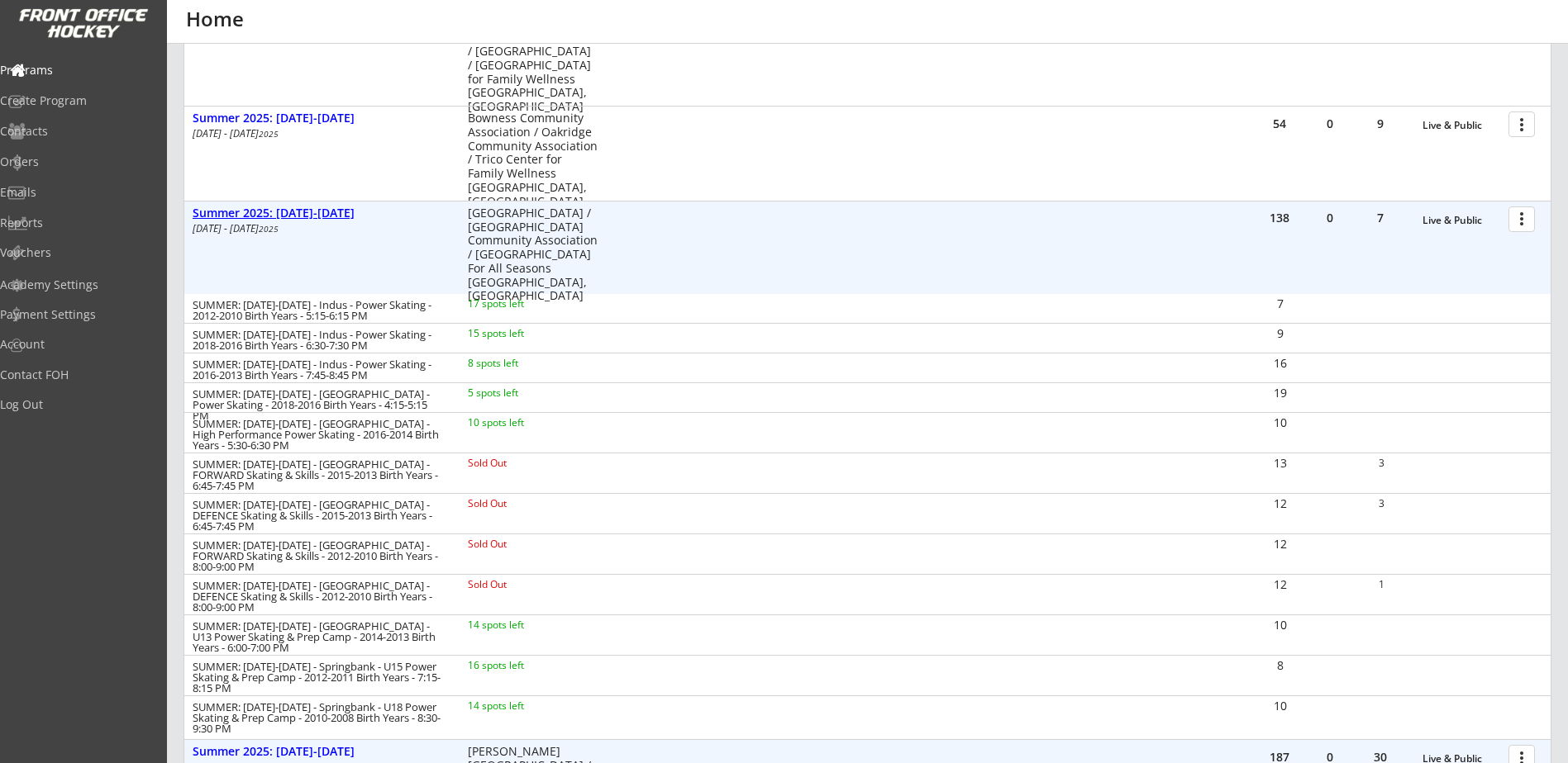
scroll to position [440, 0]
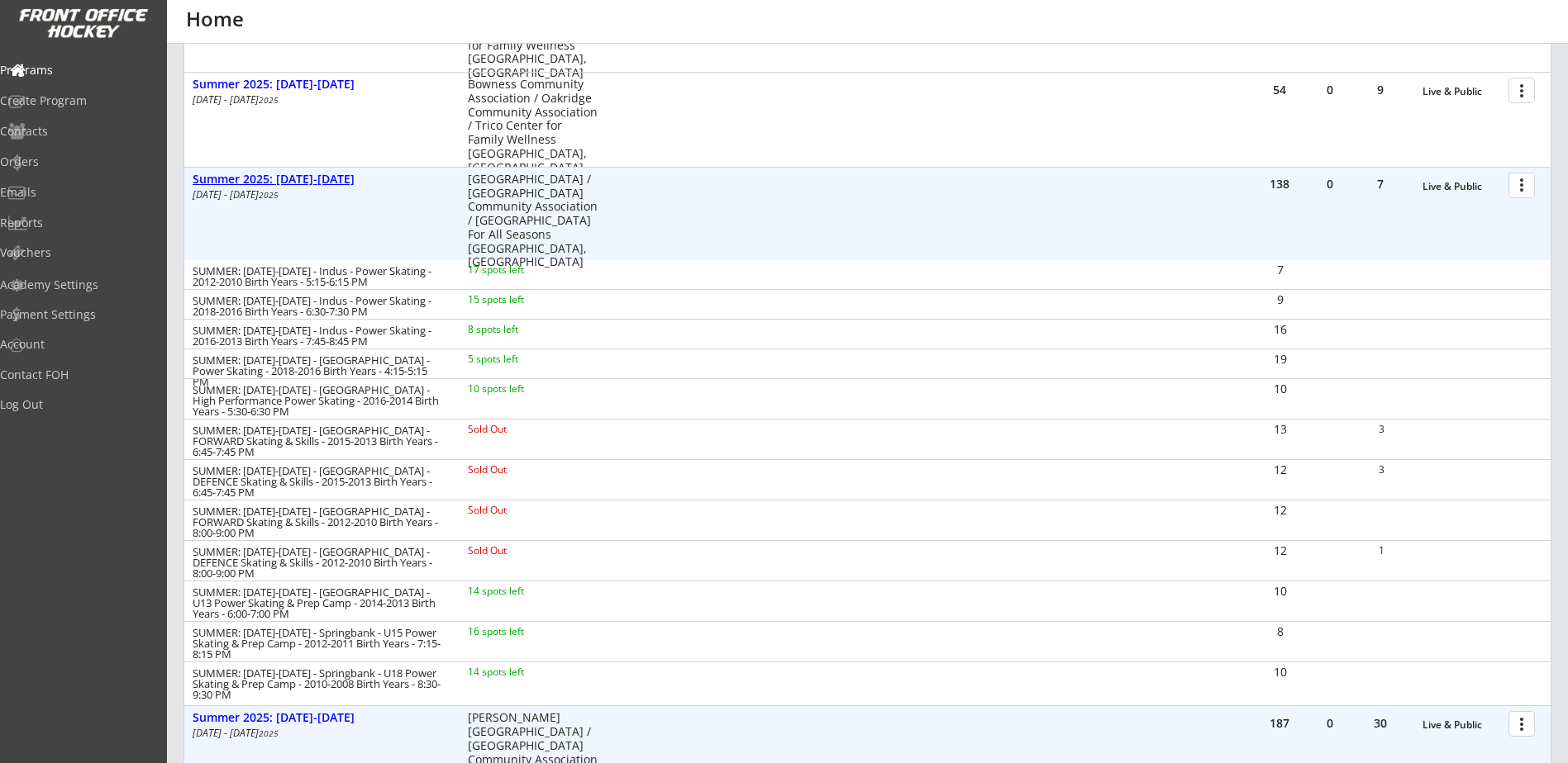
click at [316, 184] on div "Summer 2025: [DATE]-[DATE]" at bounding box center [321, 179] width 258 height 14
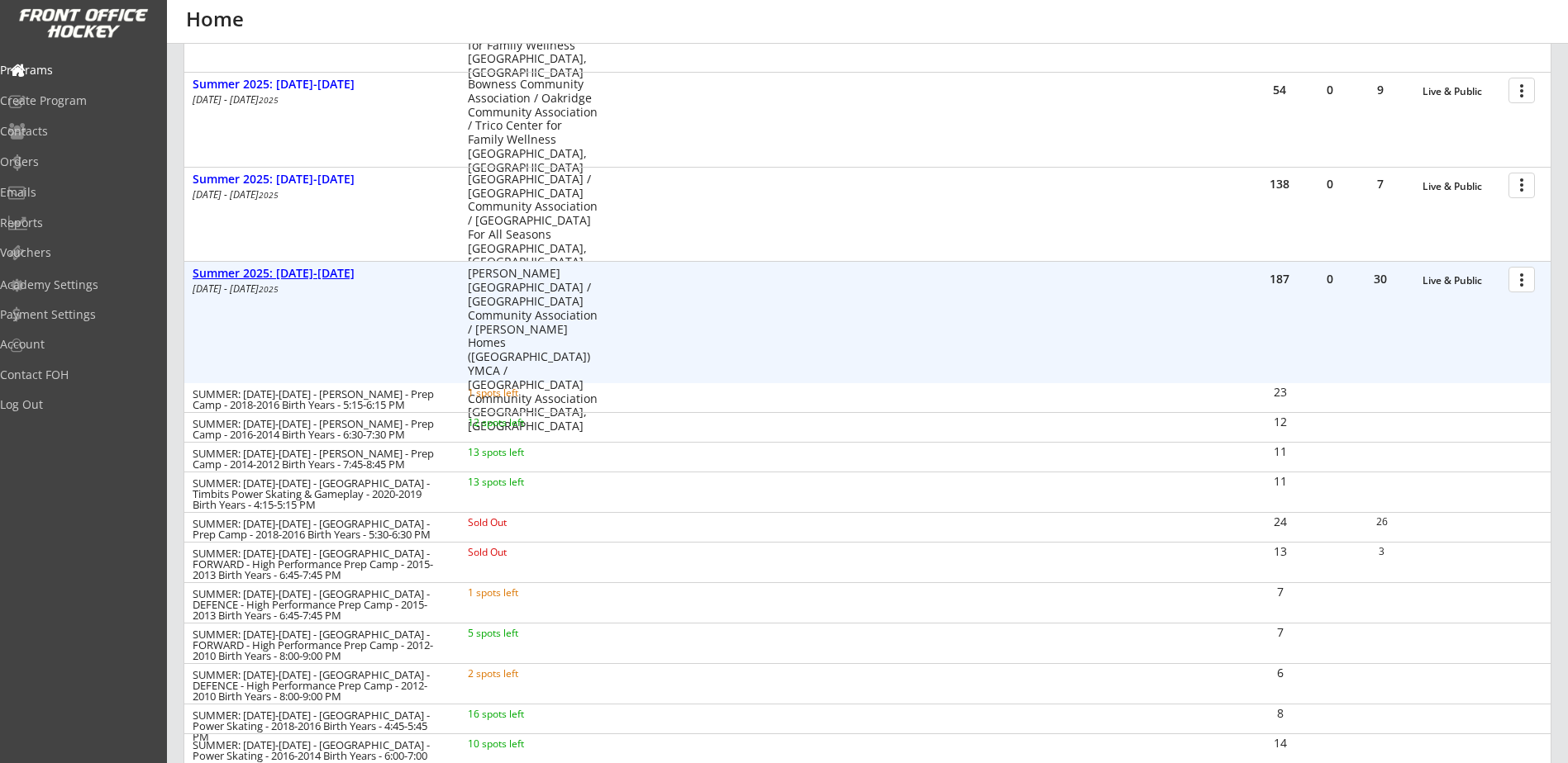
click at [303, 275] on div "Summer 2025: [DATE]-[DATE]" at bounding box center [321, 274] width 258 height 14
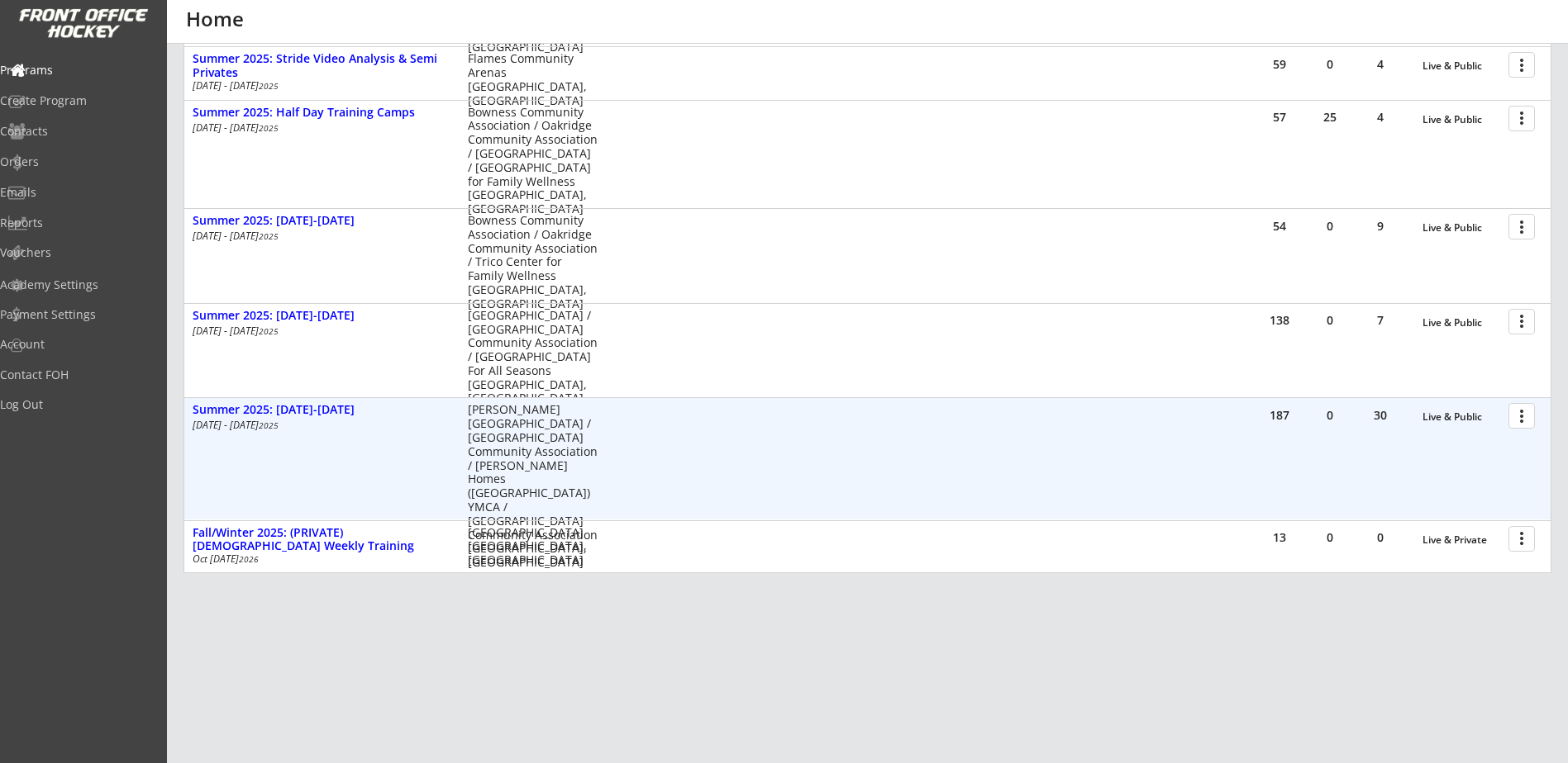
scroll to position [110, 0]
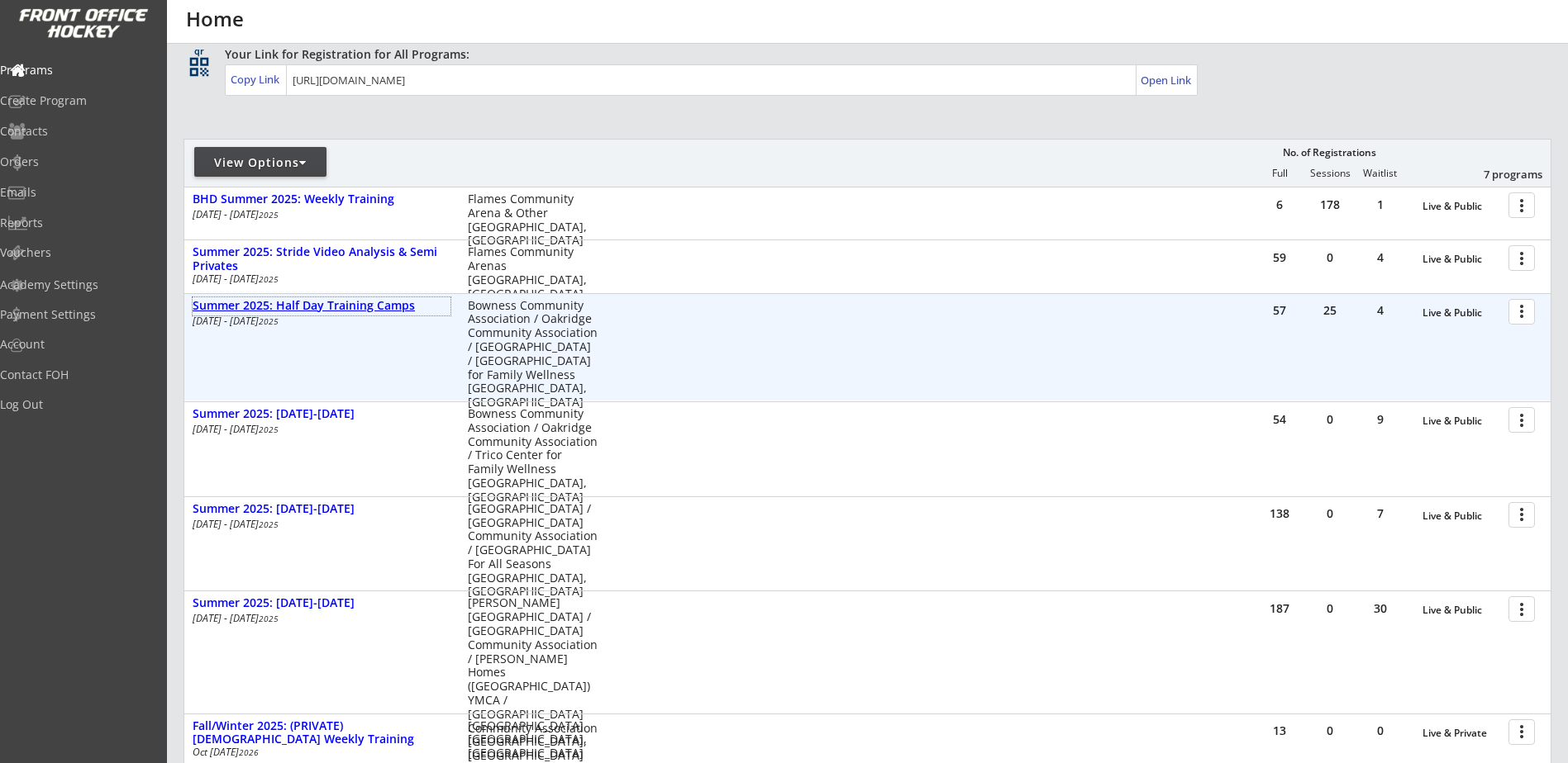
click at [362, 309] on div "Summer 2025: Half Day Training Camps" at bounding box center [321, 306] width 258 height 14
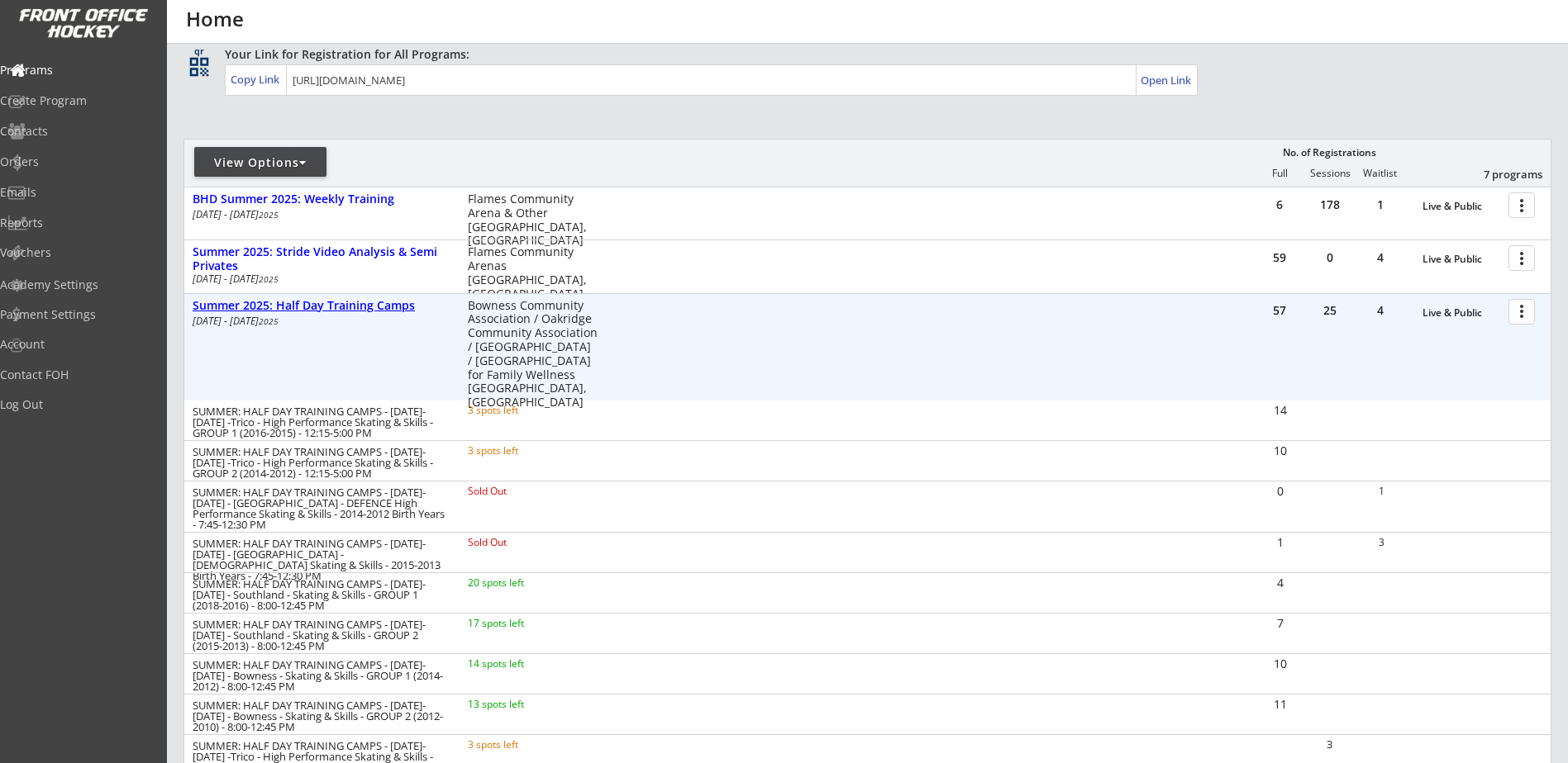
click at [363, 309] on div "Summer 2025: Half Day Training Camps" at bounding box center [321, 306] width 258 height 14
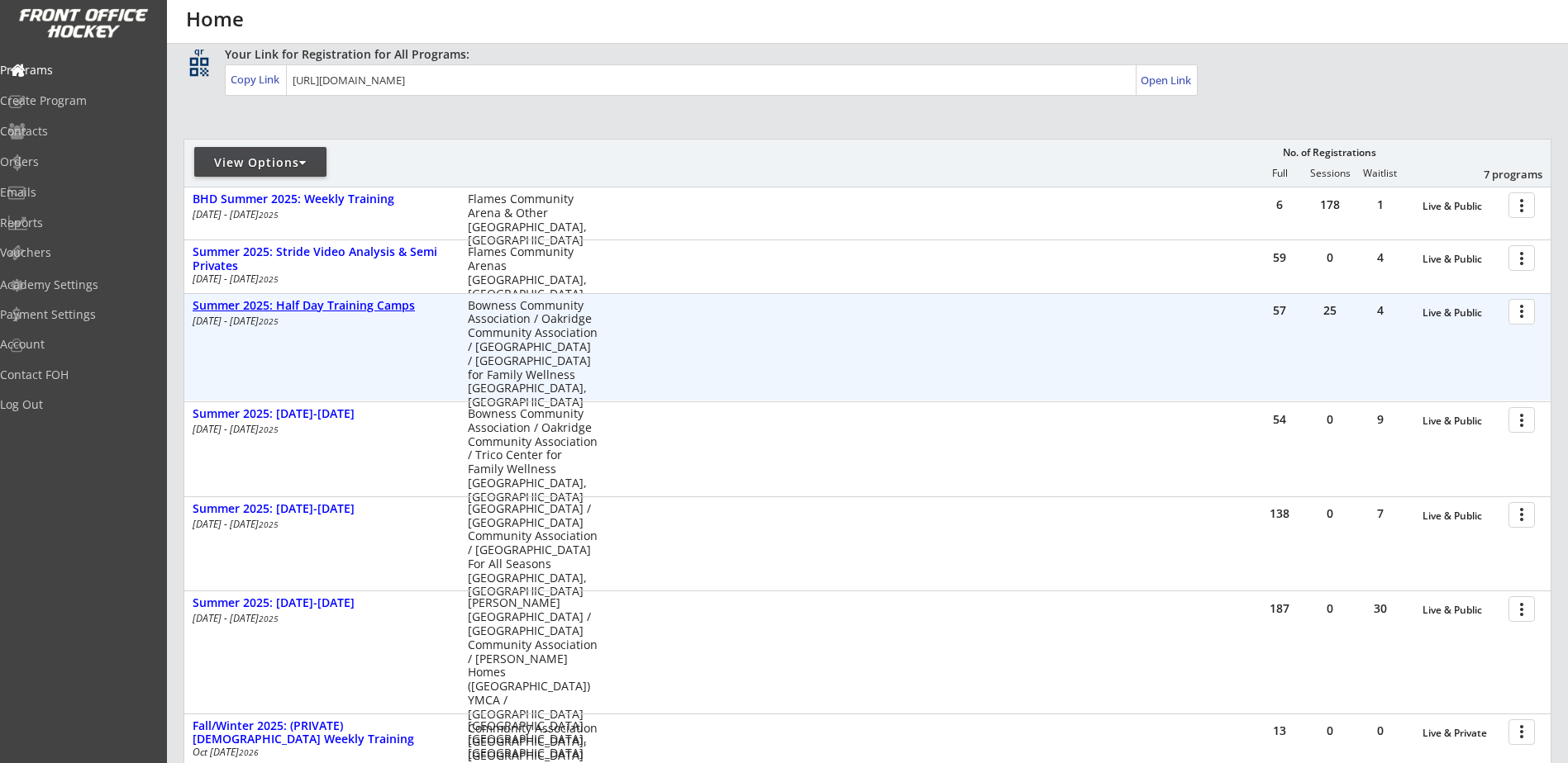
click at [342, 306] on div "Summer 2025: Half Day Training Camps" at bounding box center [321, 306] width 258 height 14
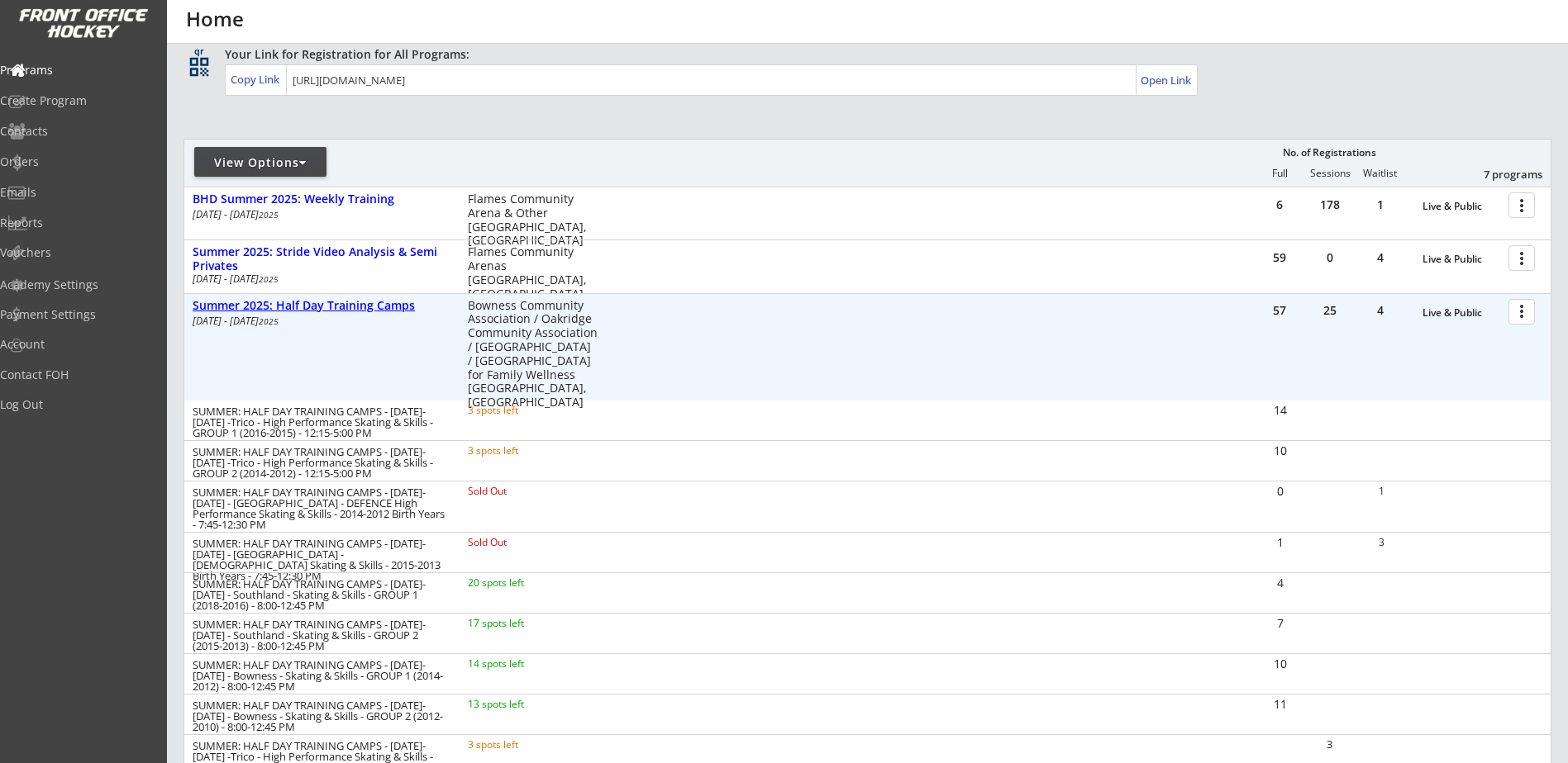
click at [385, 303] on div "Summer 2025: Half Day Training Camps" at bounding box center [321, 306] width 258 height 14
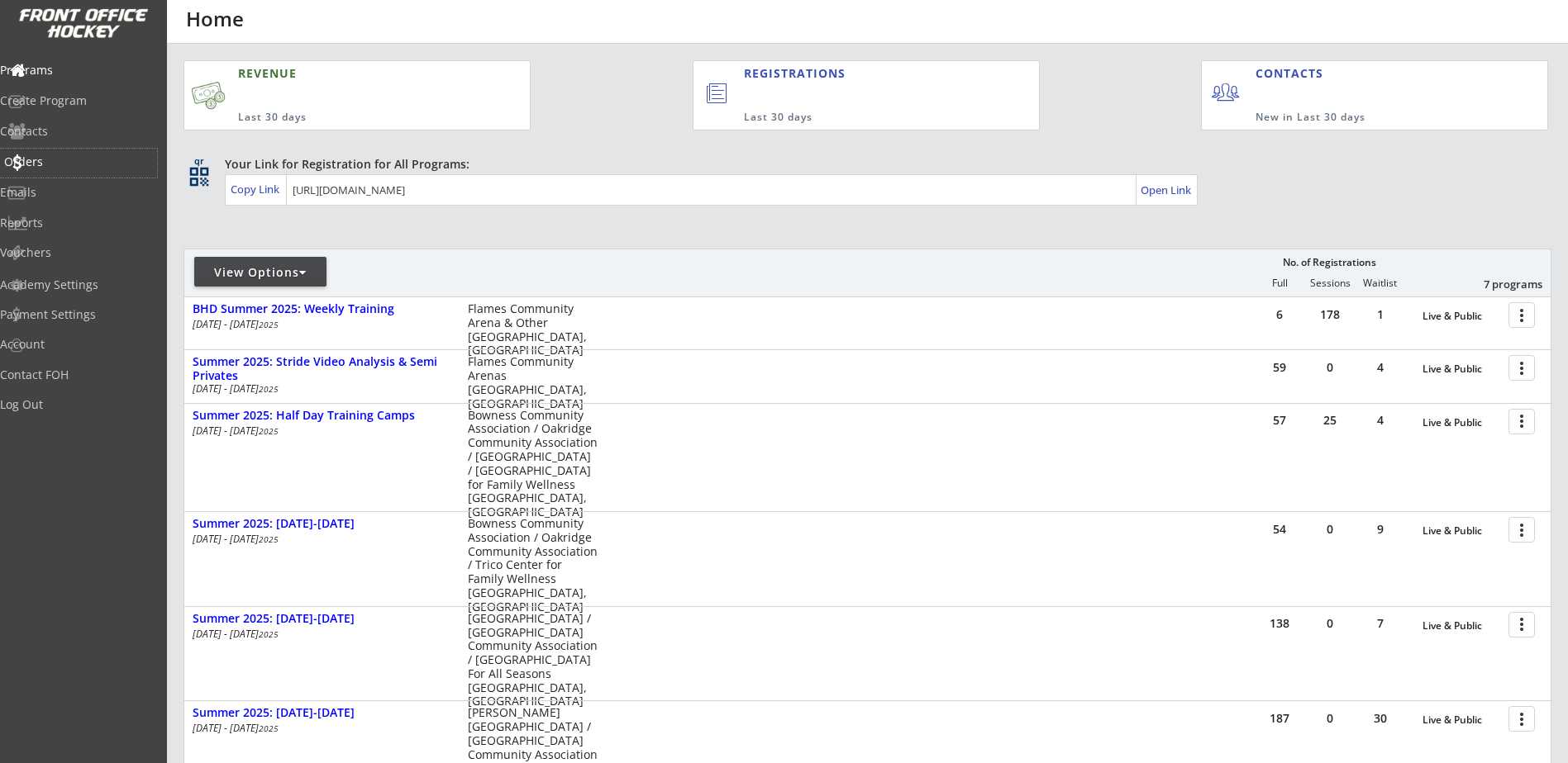
click at [66, 163] on div "Orders" at bounding box center [78, 162] width 149 height 11
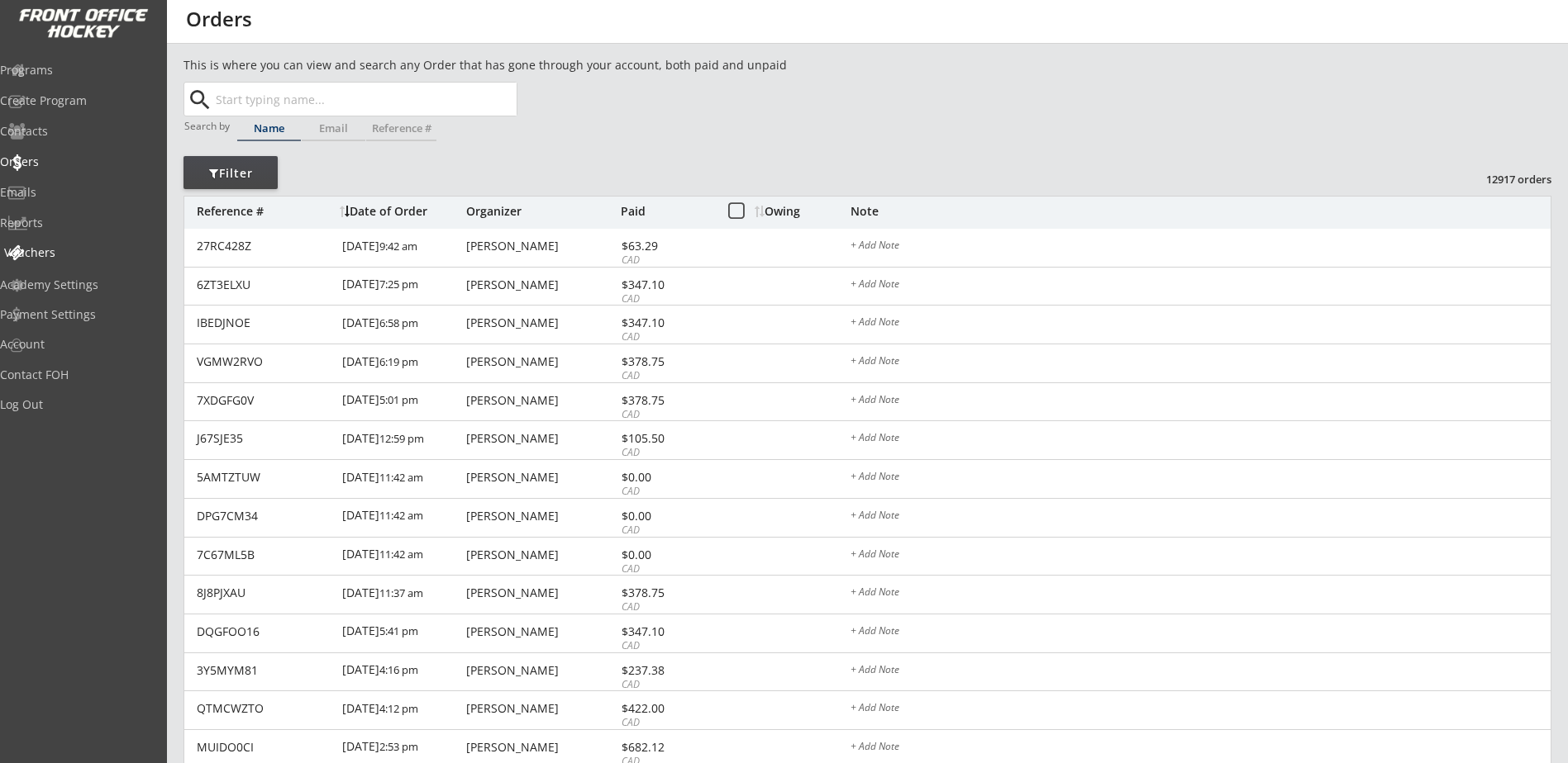
click at [65, 257] on div "Vouchers" at bounding box center [78, 252] width 149 height 11
select select ""Showing: Has Balance""
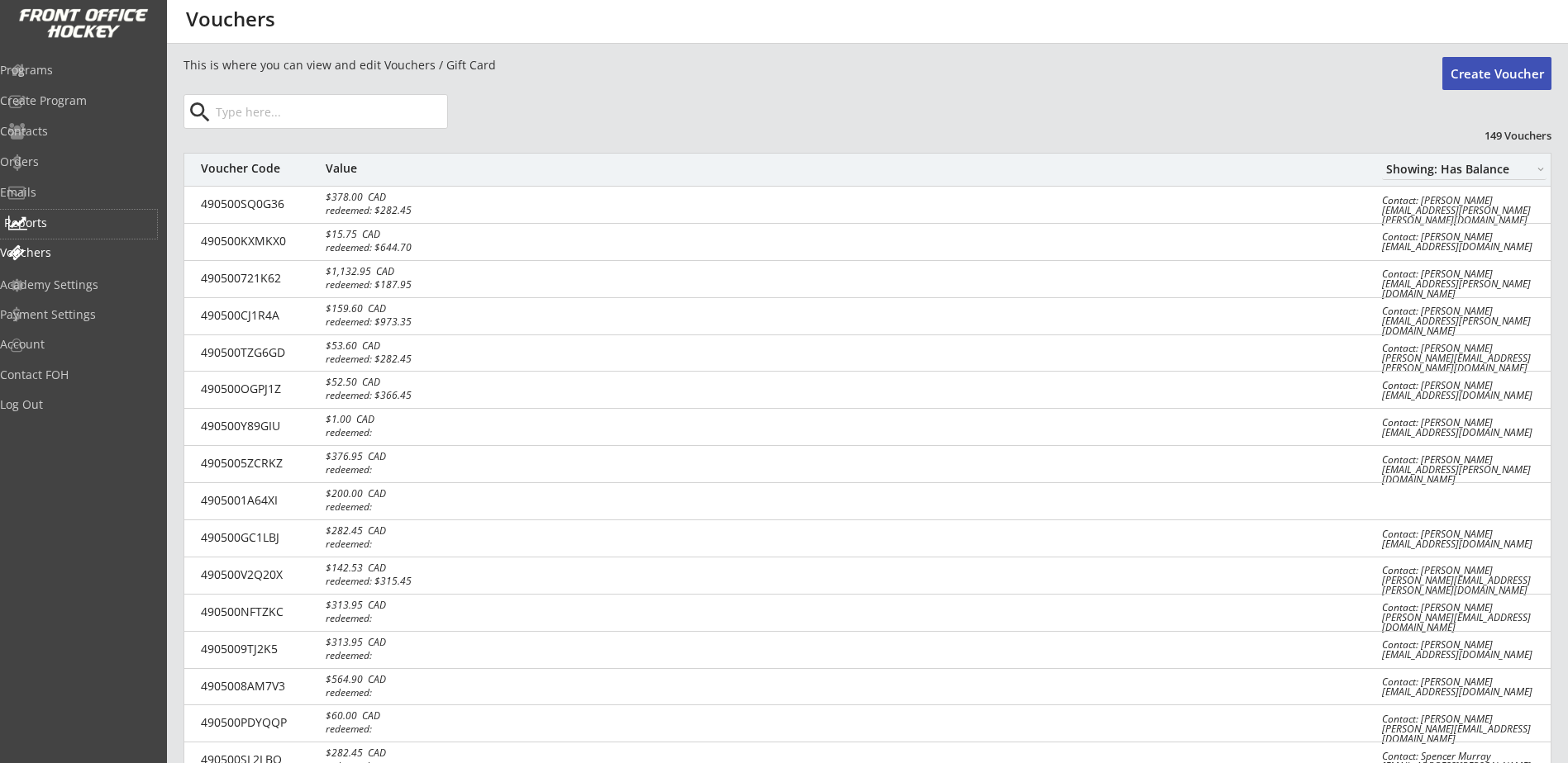
click at [64, 228] on div "Reports" at bounding box center [78, 223] width 149 height 11
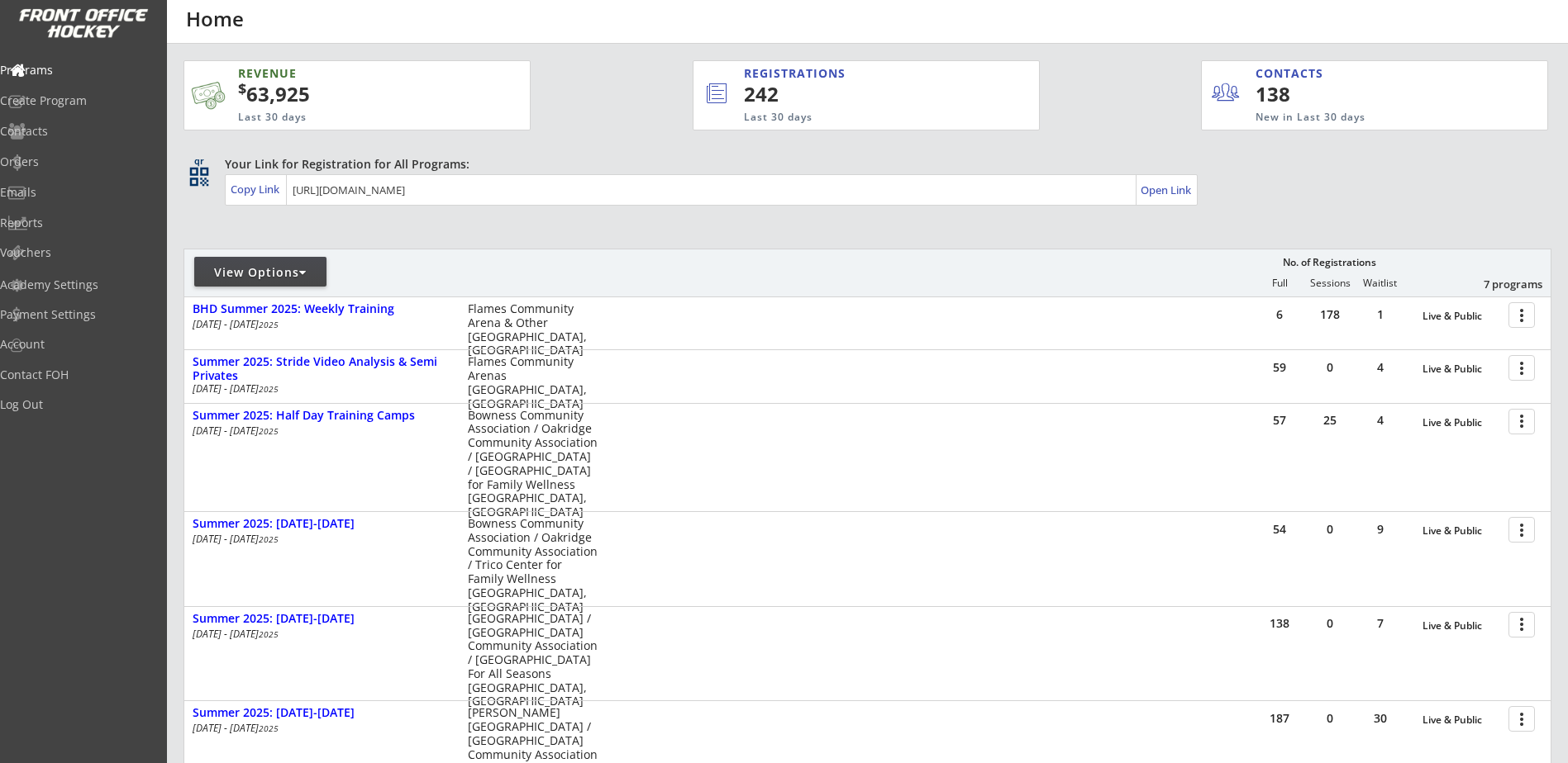
click at [307, 277] on div at bounding box center [303, 273] width 8 height 11
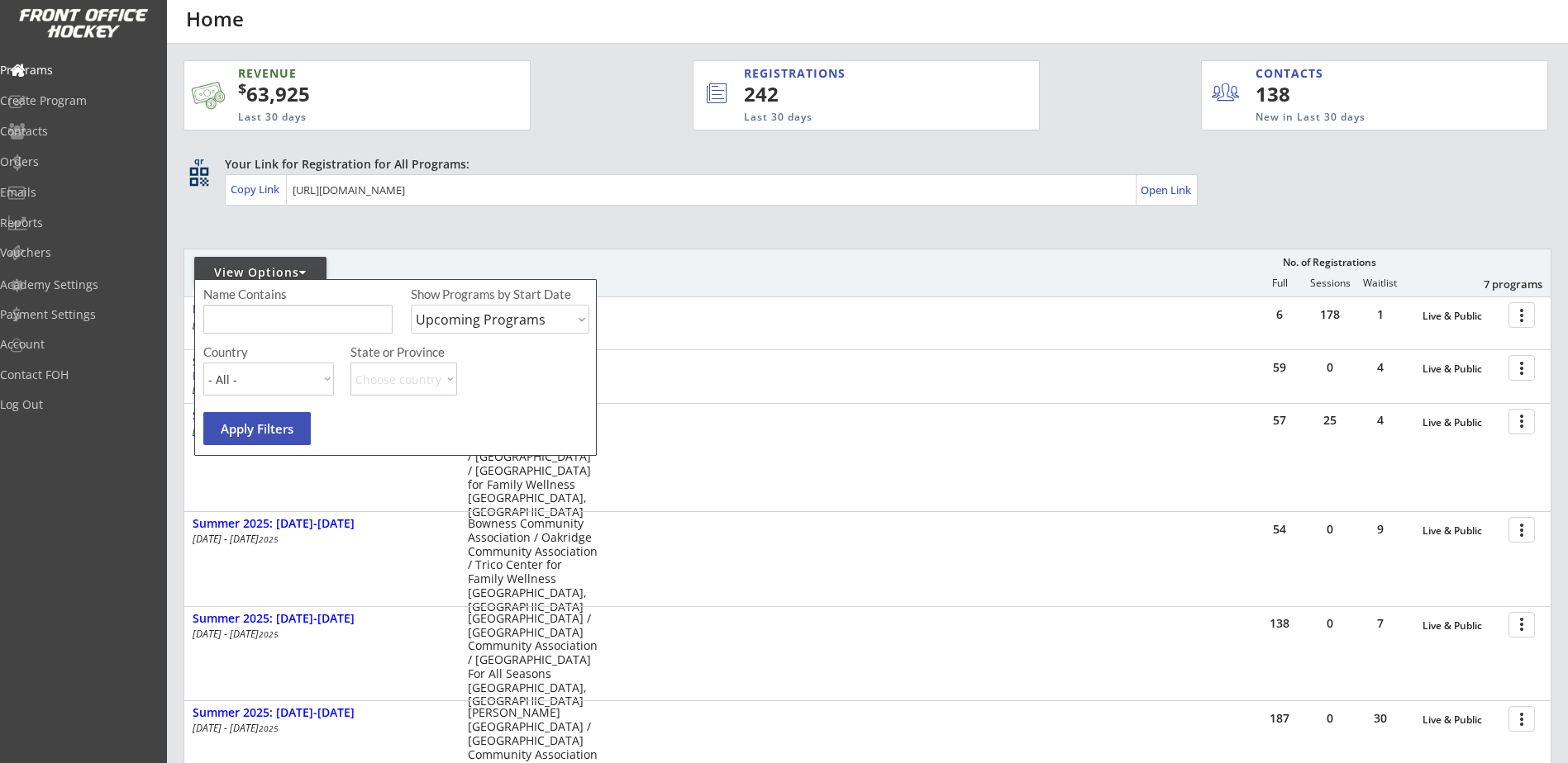
click at [527, 323] on select "Upcoming Programs Past Programs Specific Date Range" at bounding box center [500, 319] width 178 height 29
select select ""Past Programs""
click at [411, 305] on select "Upcoming Programs Past Programs Specific Date Range" at bounding box center [500, 319] width 178 height 29
click at [260, 427] on button "Apply Filters" at bounding box center [257, 428] width 108 height 33
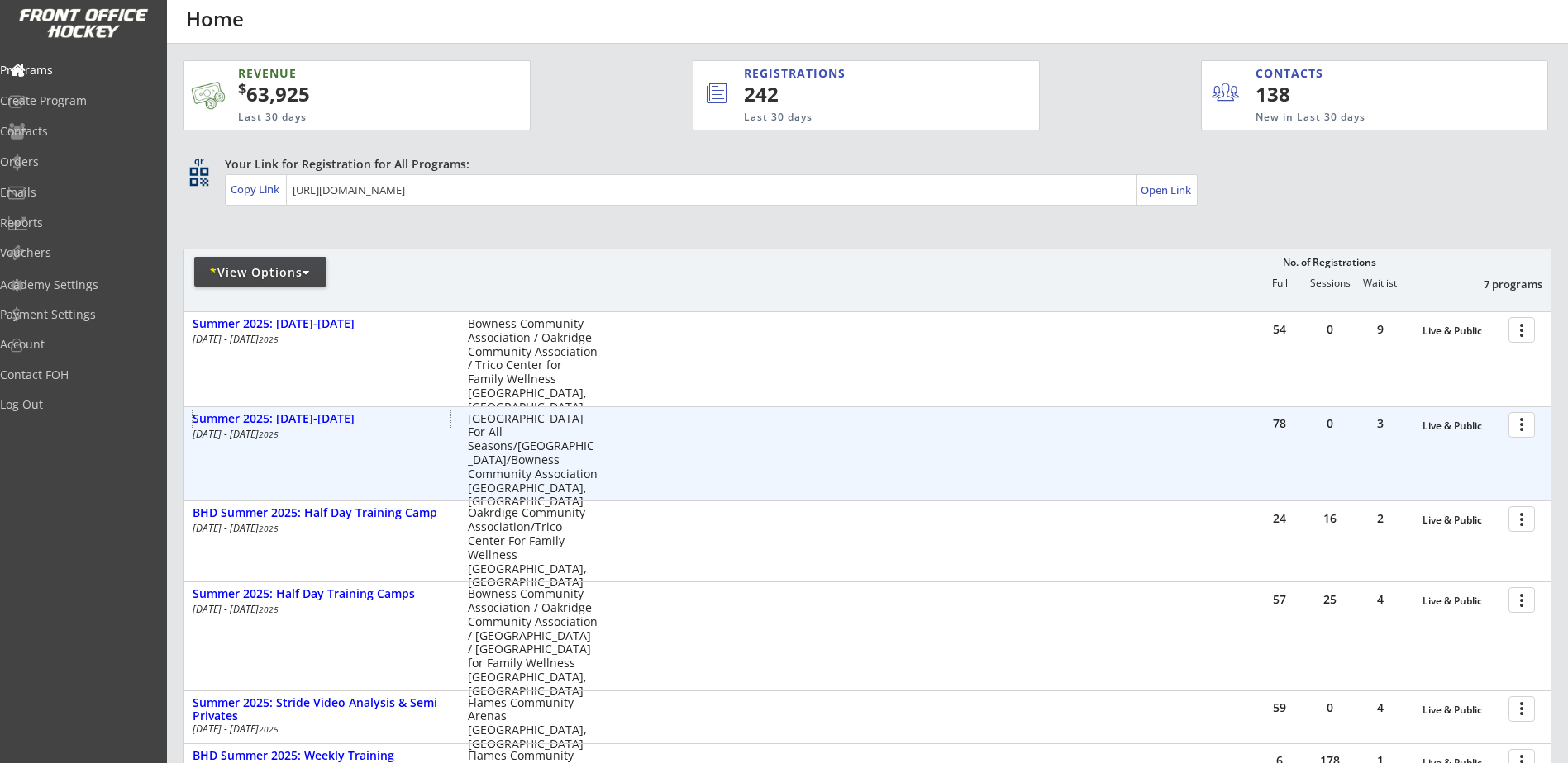
click at [294, 420] on div "Summer 2025: [DATE]-[DATE]" at bounding box center [321, 419] width 258 height 14
